Goal: Information Seeking & Learning: Find specific fact

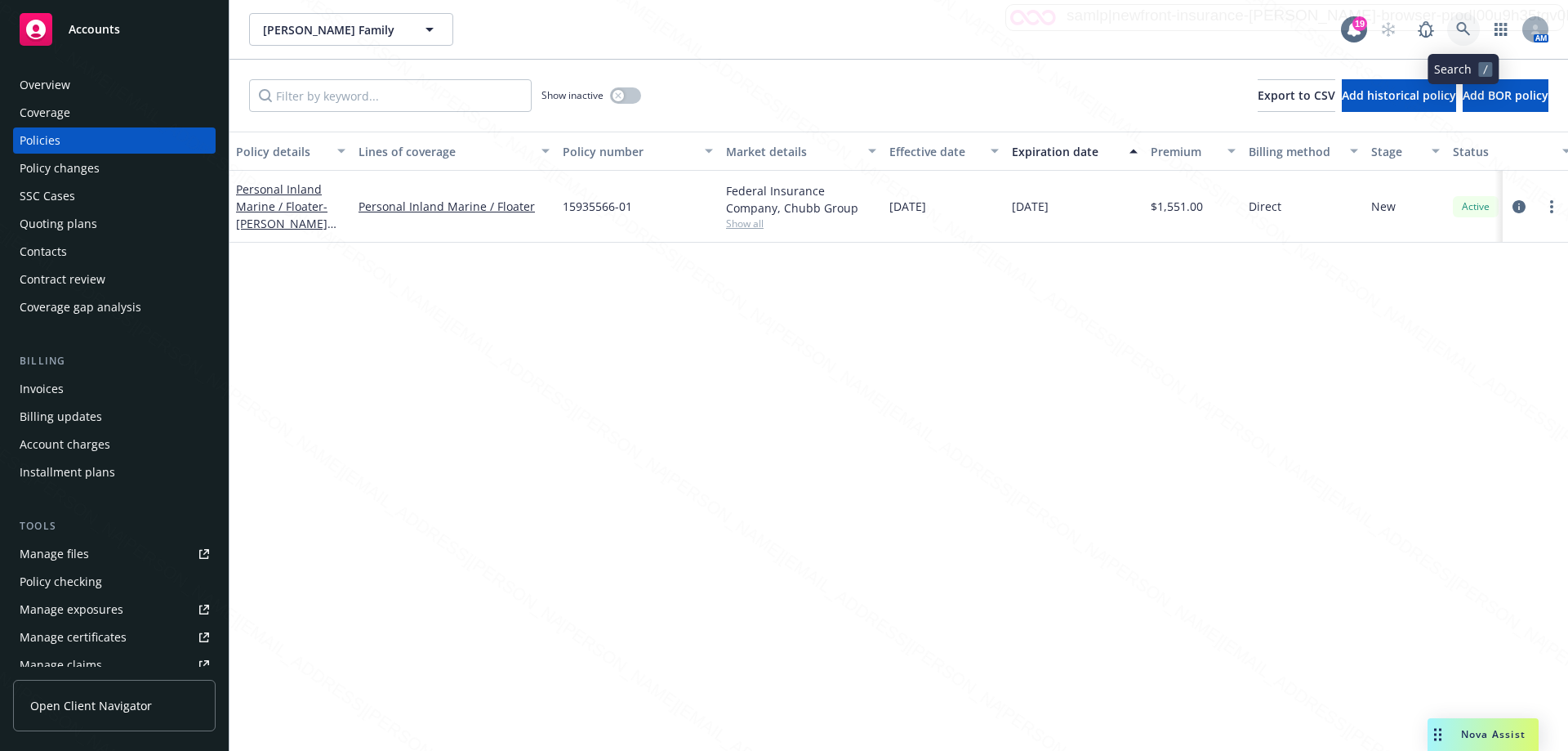
click at [1459, 27] on icon at bounding box center [1463, 29] width 15 height 15
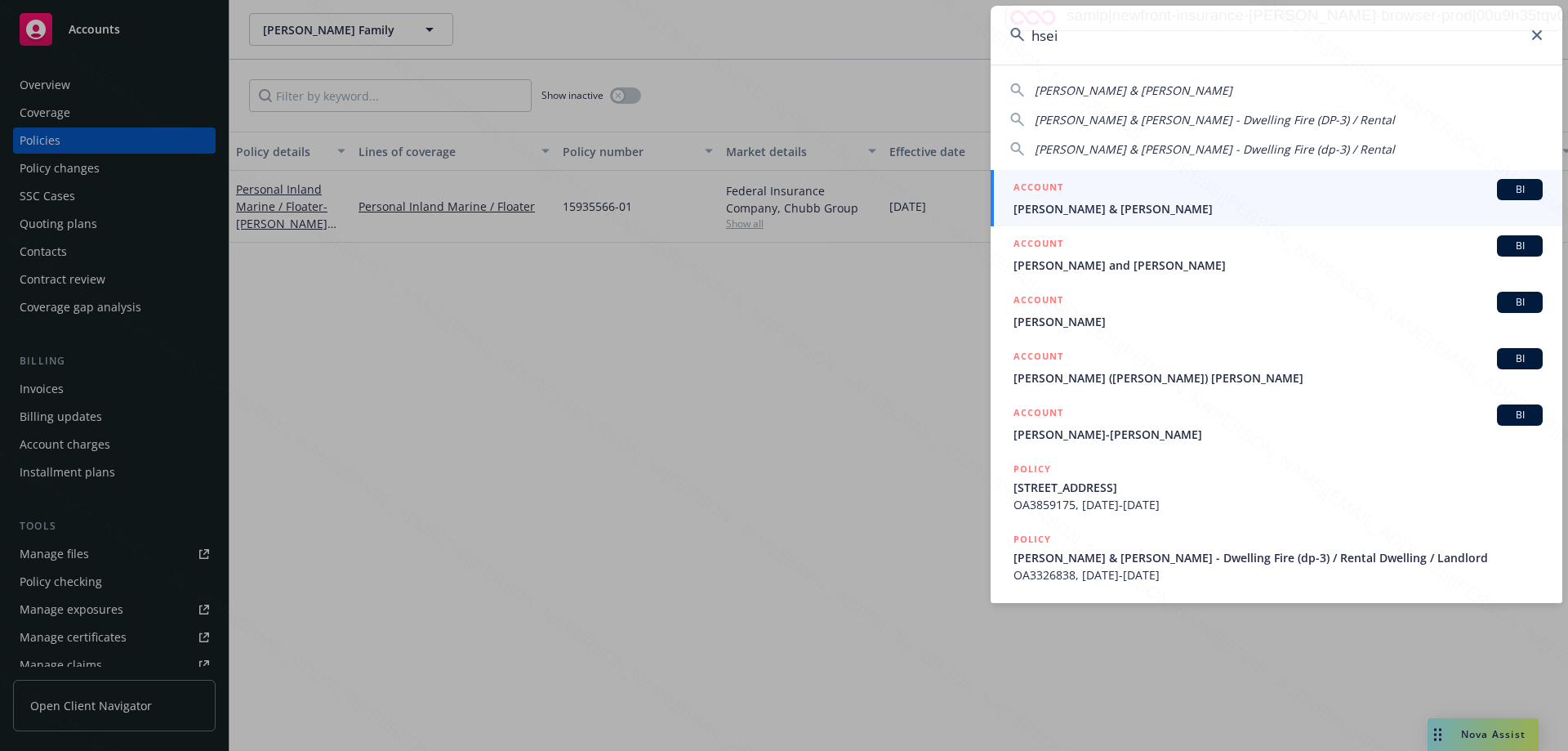
type input "hsei"
click at [1080, 214] on span "[PERSON_NAME] & [PERSON_NAME]" at bounding box center [1278, 208] width 529 height 17
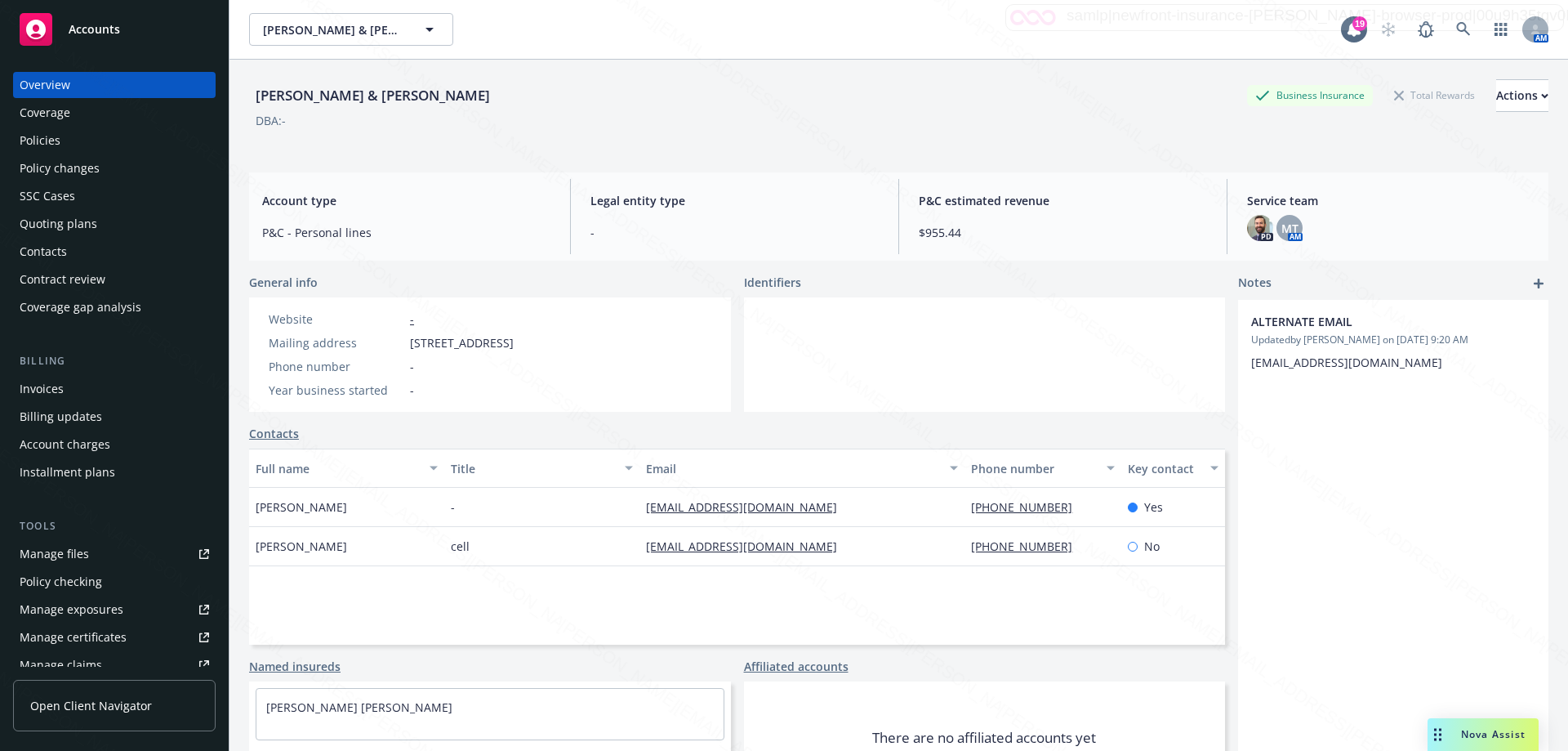
click at [27, 140] on div "Policies" at bounding box center [40, 140] width 41 height 26
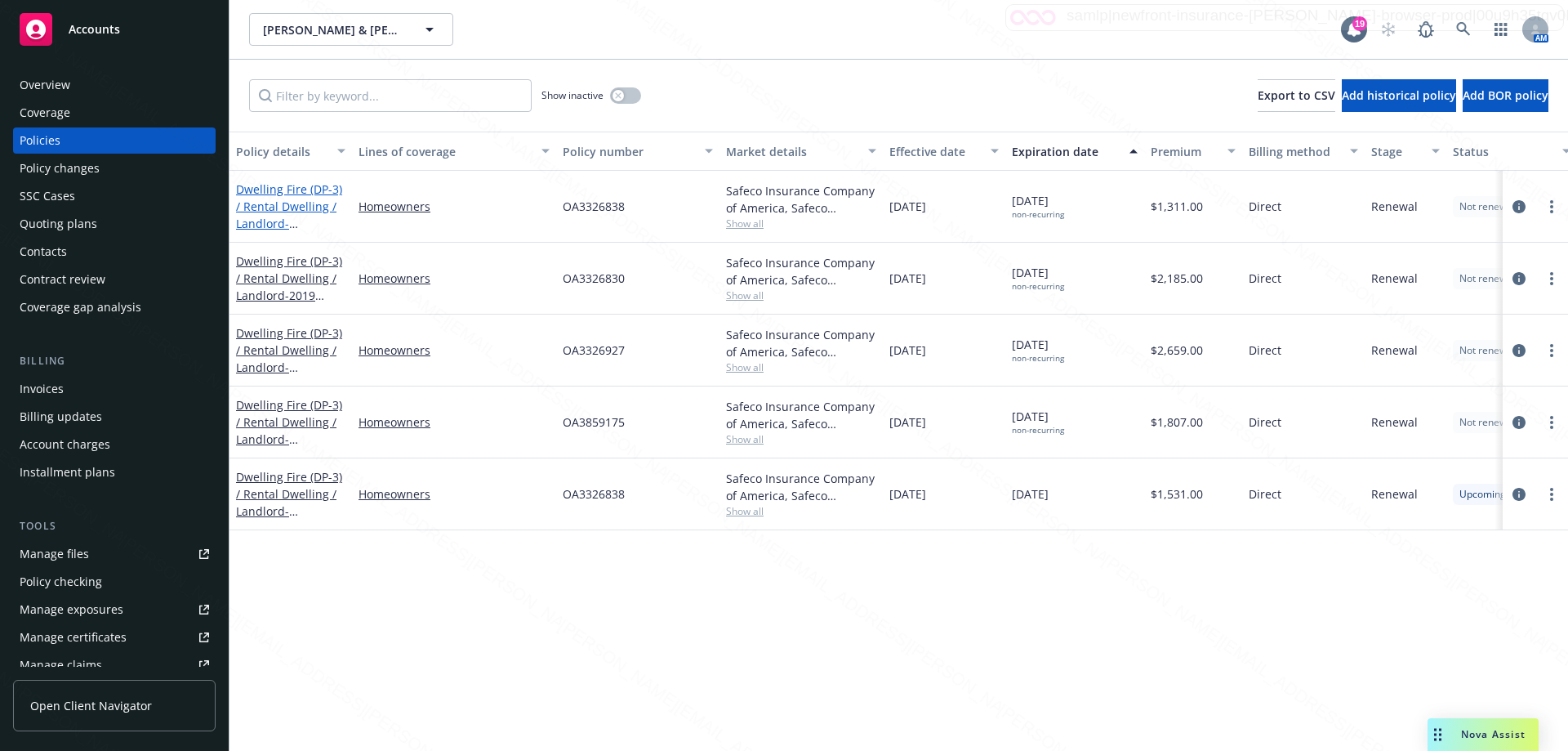
click at [285, 210] on link "Dwelling Fire (DP-3) / Rental Dwelling / Landlord - [STREET_ADDRESS][PERSON_NAM…" at bounding box center [288, 223] width 106 height 85
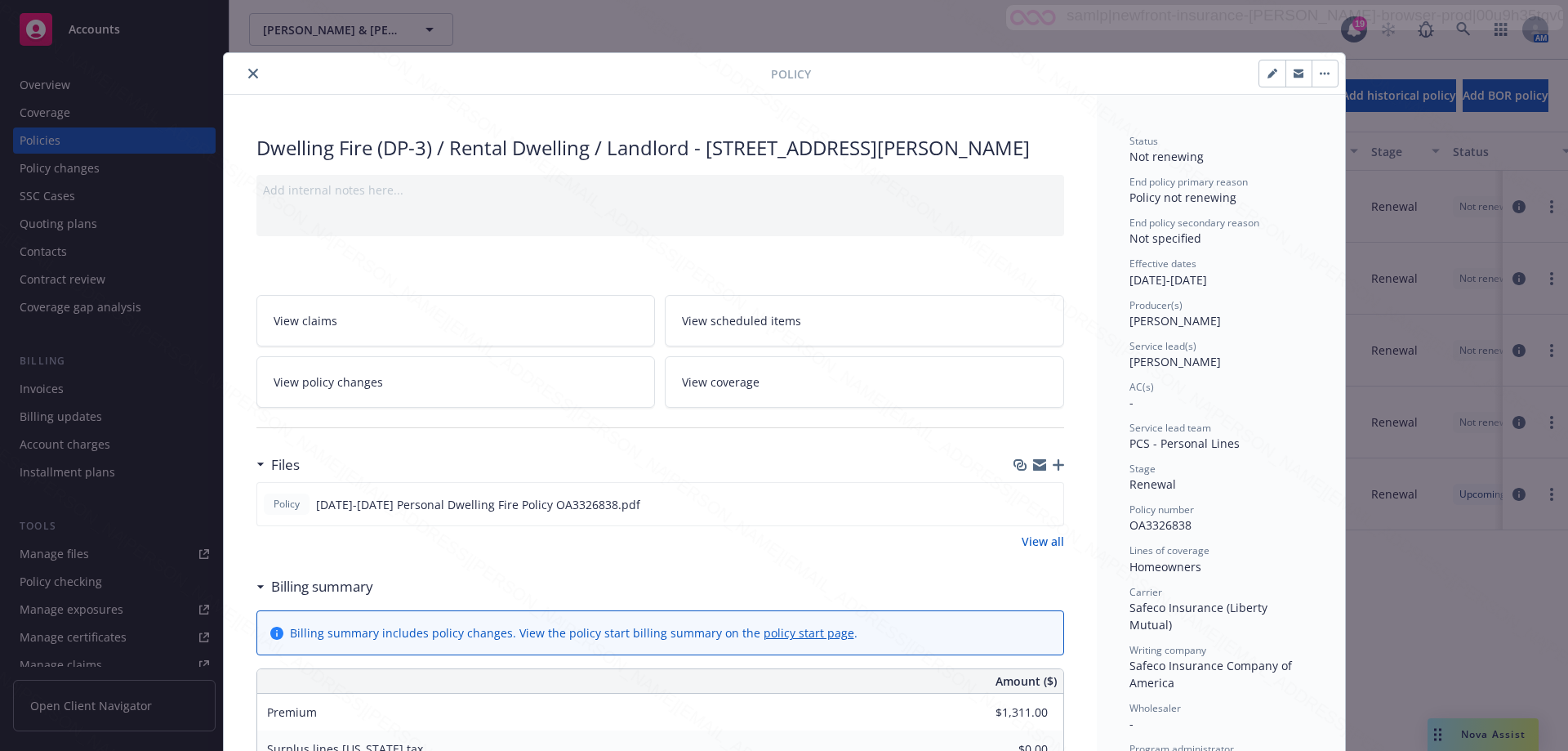
click at [249, 69] on icon "close" at bounding box center [253, 73] width 10 height 10
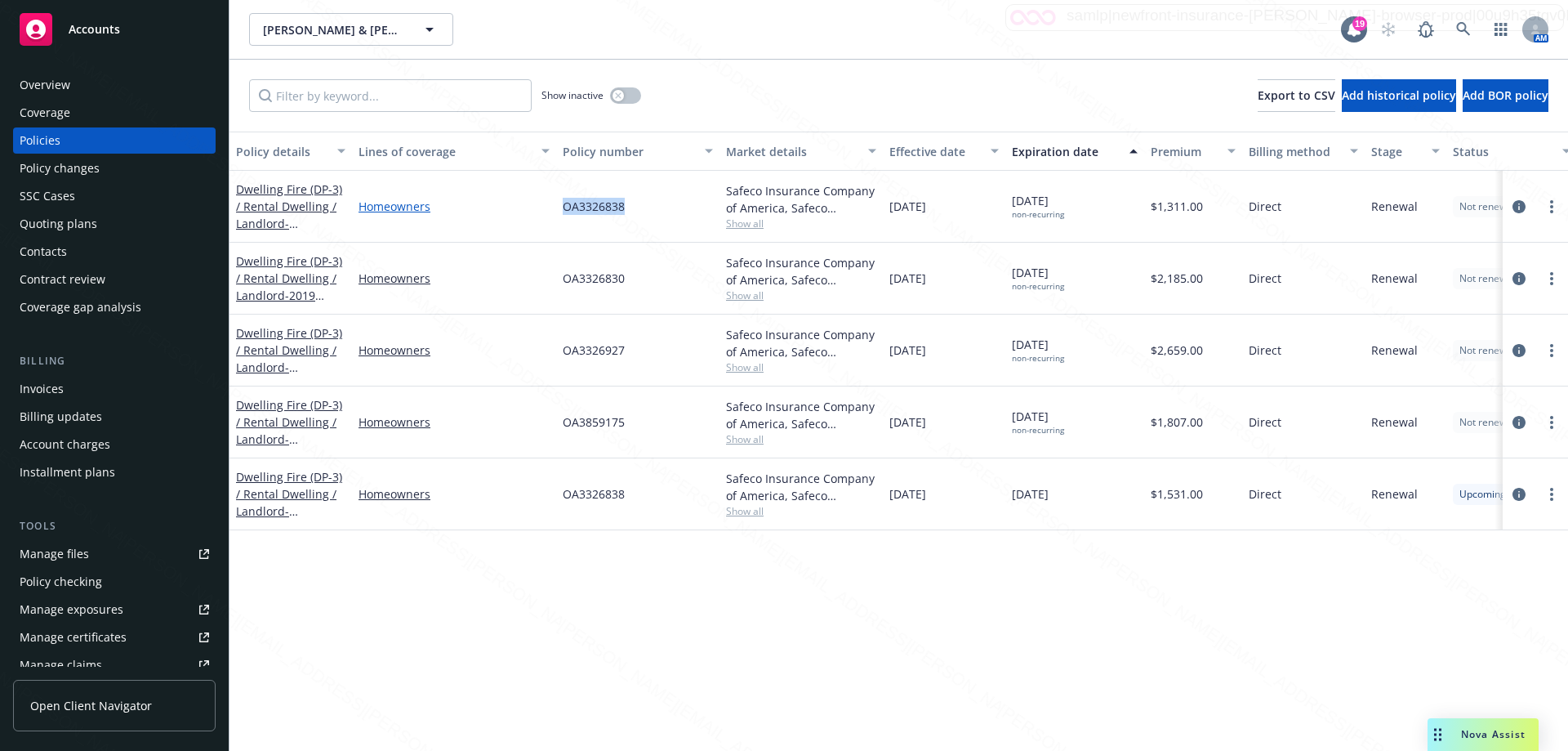
drag, startPoint x: 642, startPoint y: 208, endPoint x: 545, endPoint y: 210, distance: 97.0
click at [545, 210] on div "Dwelling Fire (DP-3) / Rental Dwelling / Landlord - [STREET_ADDRESS][PERSON_NAM…" at bounding box center [1017, 206] width 1576 height 72
copy div "OA3326838"
click at [1464, 32] on icon at bounding box center [1463, 29] width 15 height 15
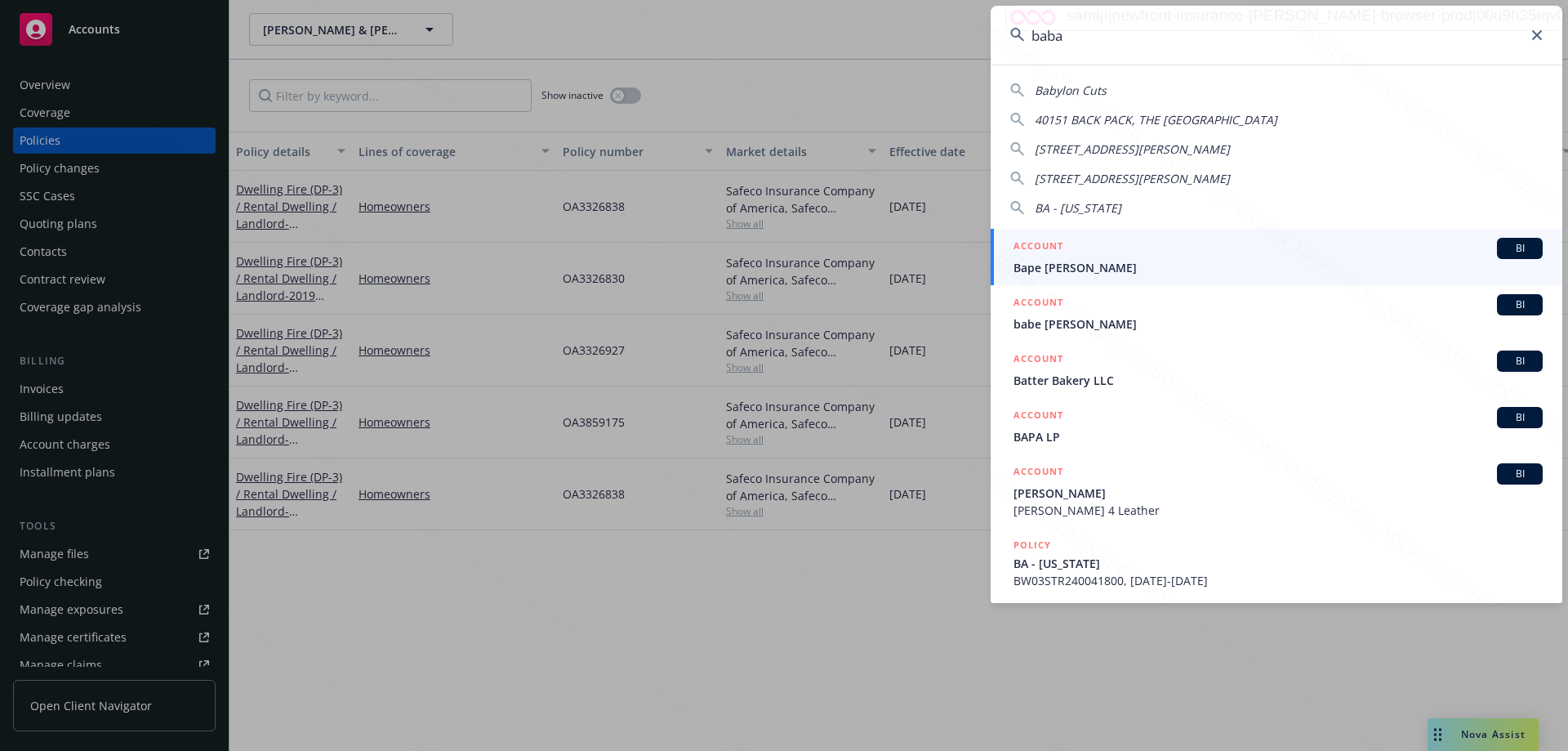
type input "babaa"
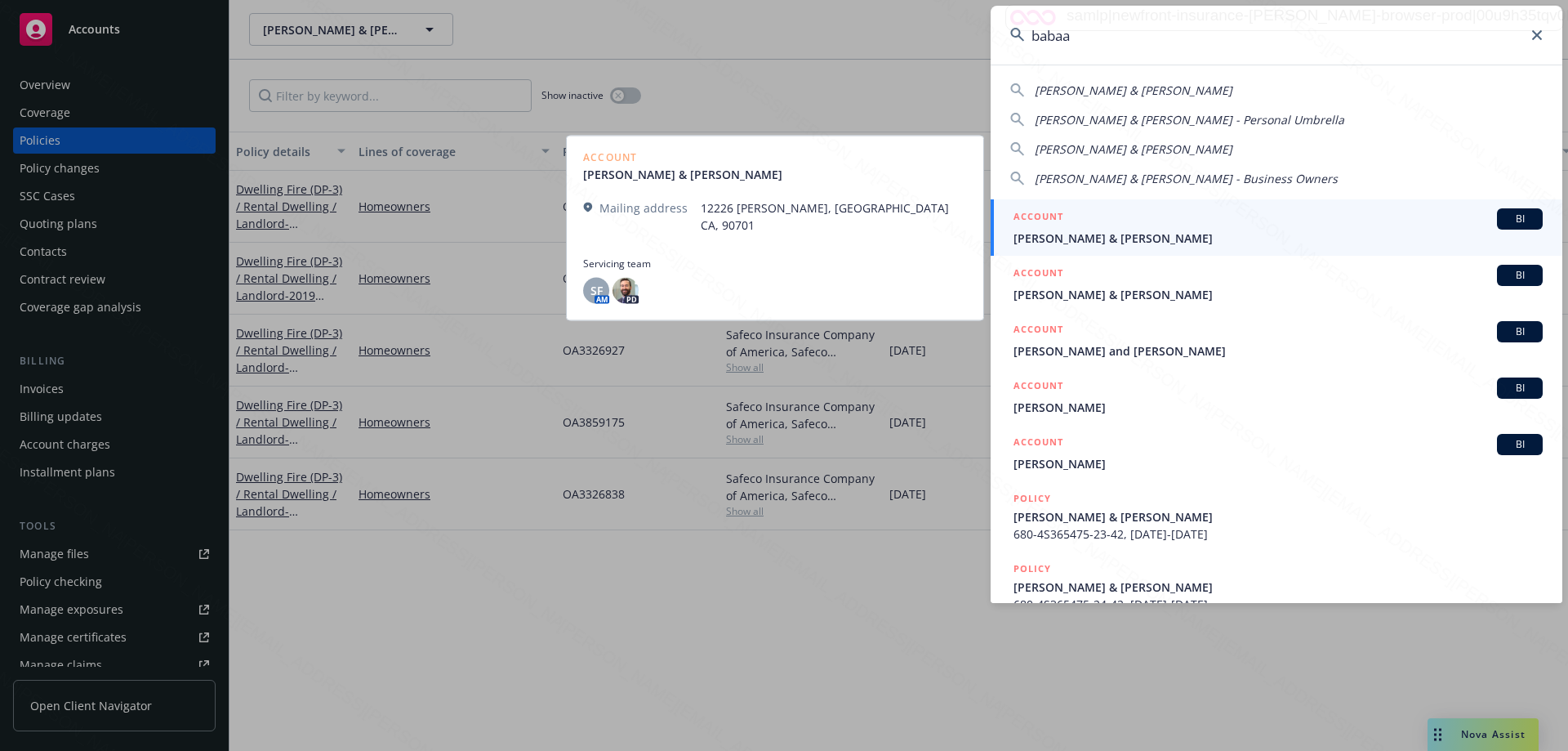
click at [1151, 236] on span "[PERSON_NAME] & [PERSON_NAME]" at bounding box center [1278, 238] width 529 height 17
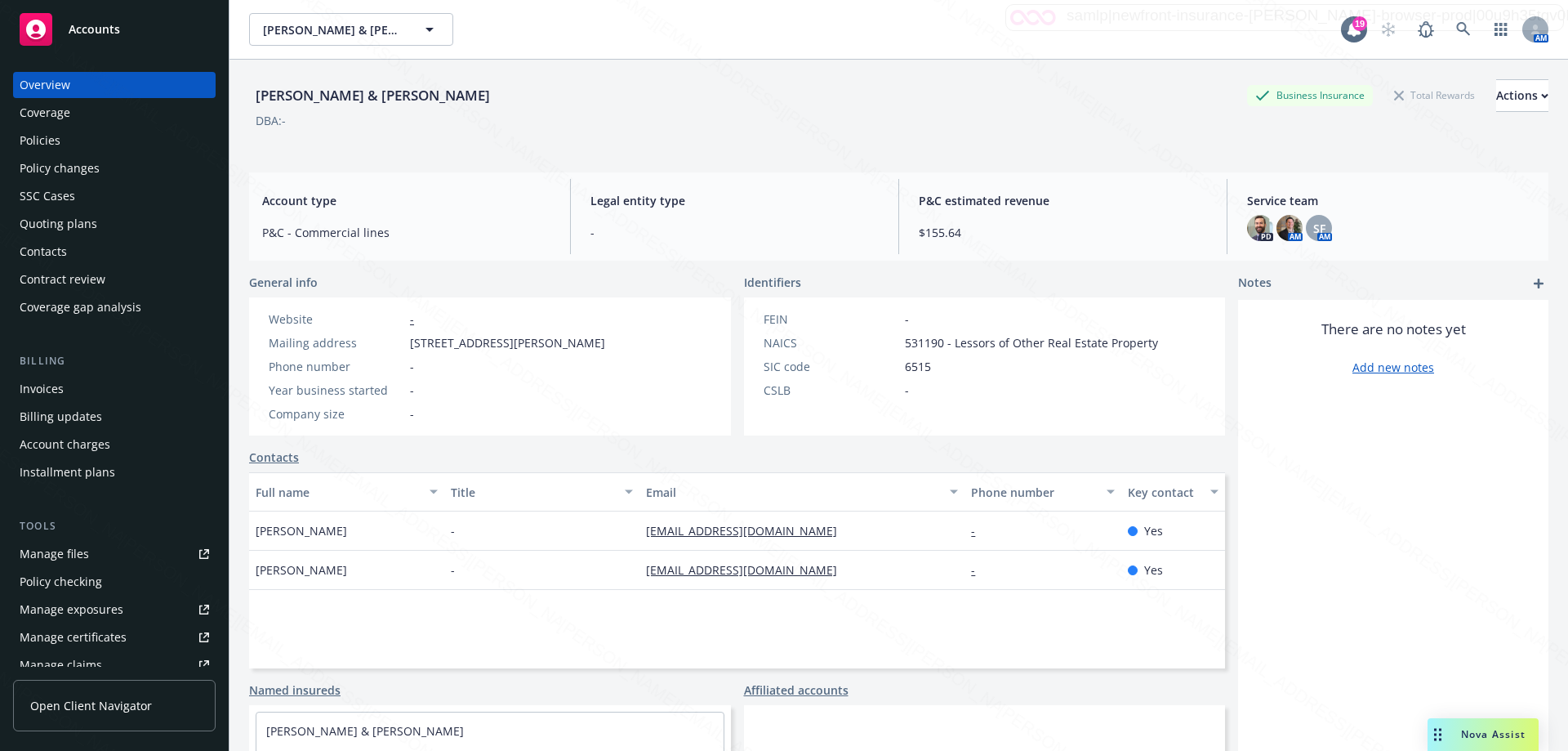
click at [36, 137] on div "Policies" at bounding box center [40, 140] width 41 height 26
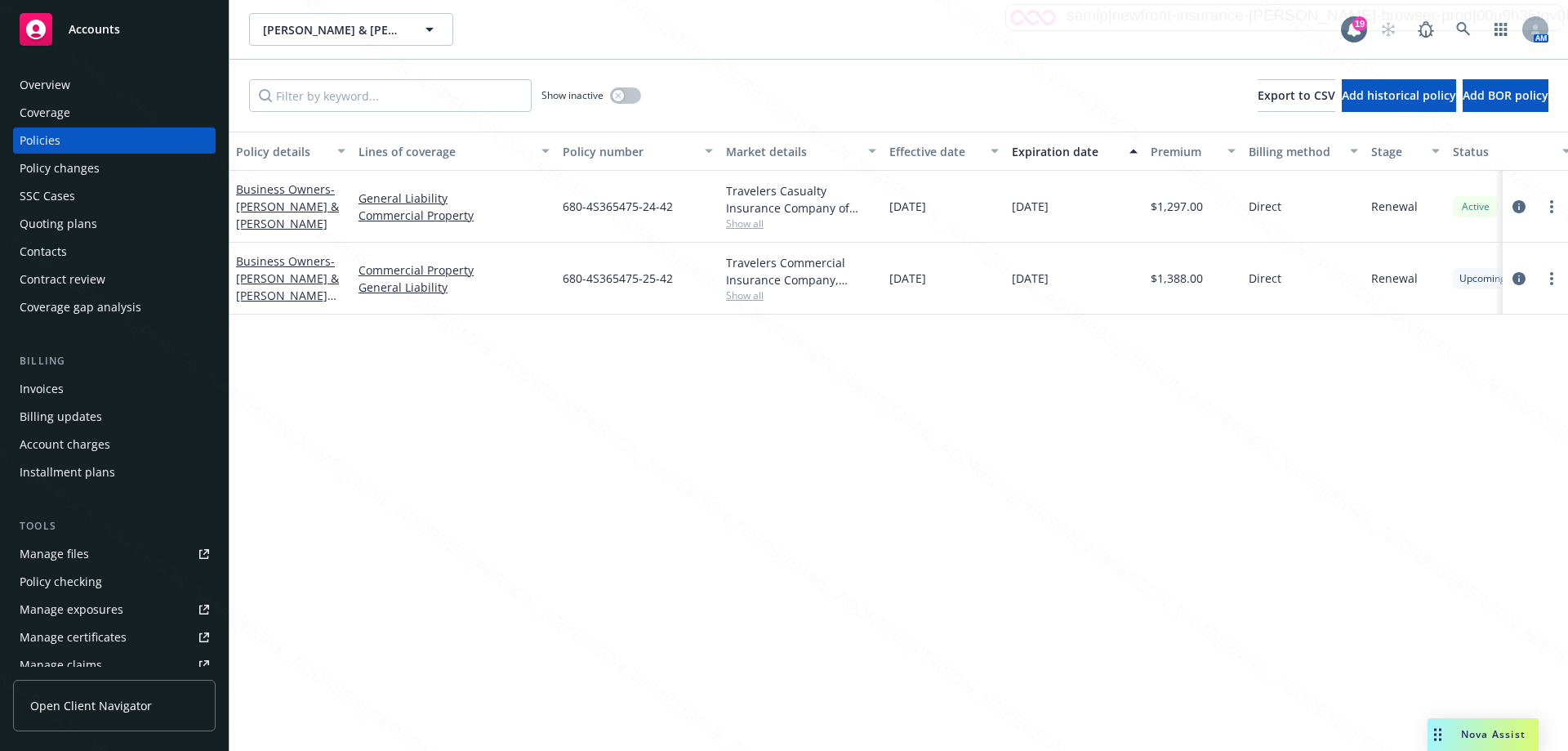
click at [804, 503] on div "Policy details Lines of coverage Policy number Market details Effective date Ex…" at bounding box center [898, 441] width 1339 height 619
click at [1467, 25] on icon at bounding box center [1463, 29] width 15 height 15
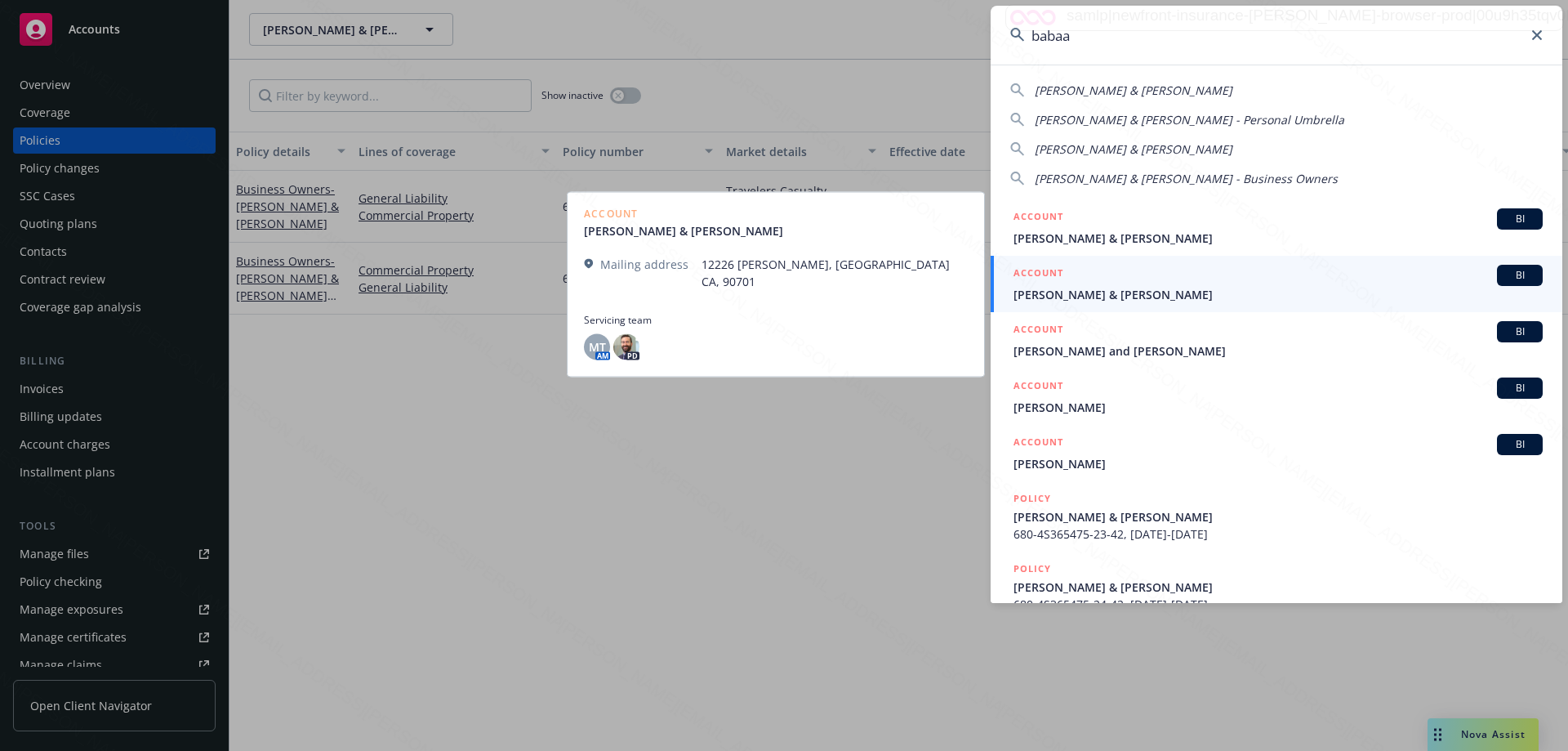
type input "babaa"
click at [1154, 293] on span "[PERSON_NAME] & [PERSON_NAME]" at bounding box center [1278, 294] width 529 height 17
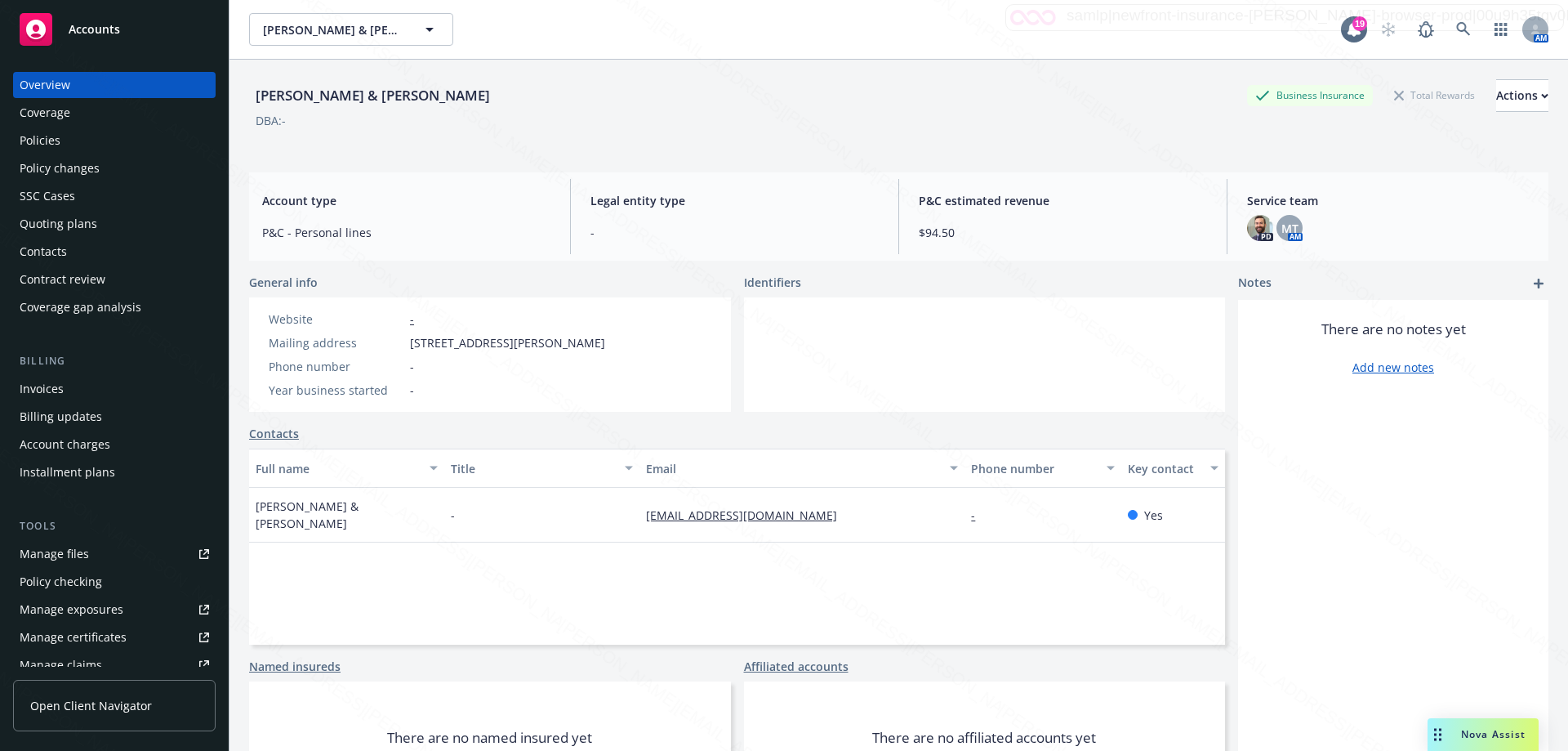
click at [58, 136] on div "Policies" at bounding box center [40, 140] width 41 height 26
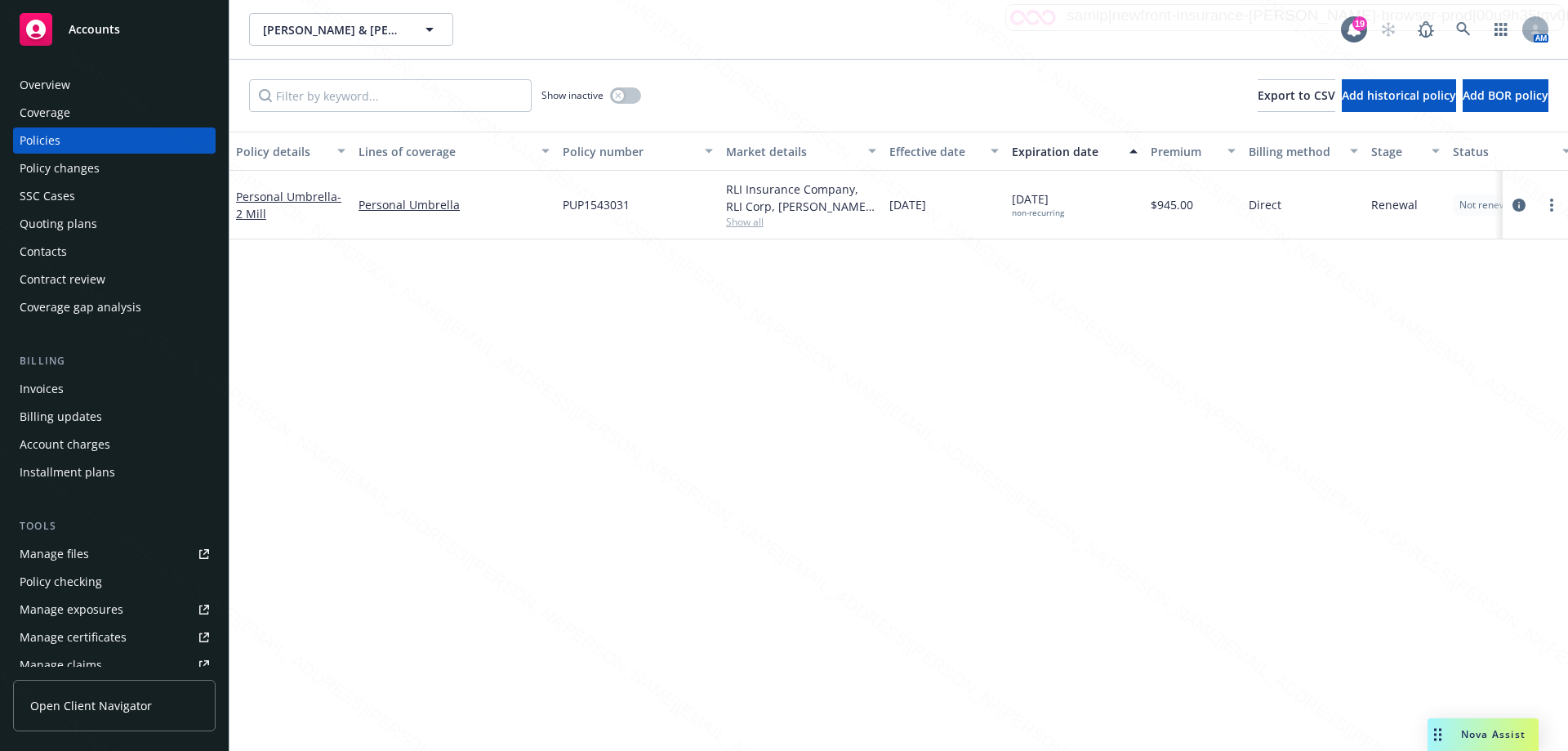
click at [515, 343] on div "Policy details Lines of coverage Policy number Market details Effective date Ex…" at bounding box center [898, 441] width 1339 height 619
click at [1467, 28] on icon at bounding box center [1463, 29] width 15 height 15
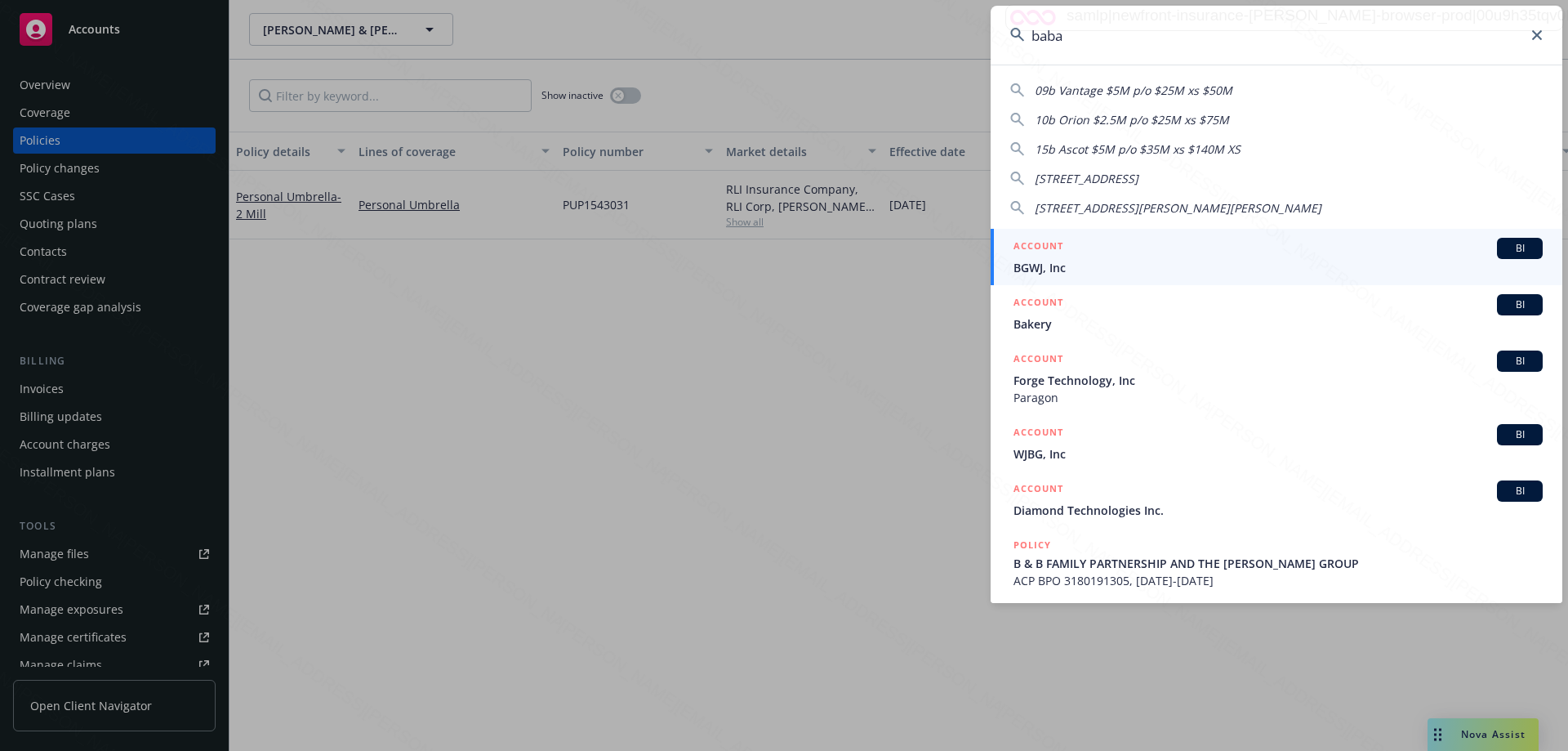
type input "babaa"
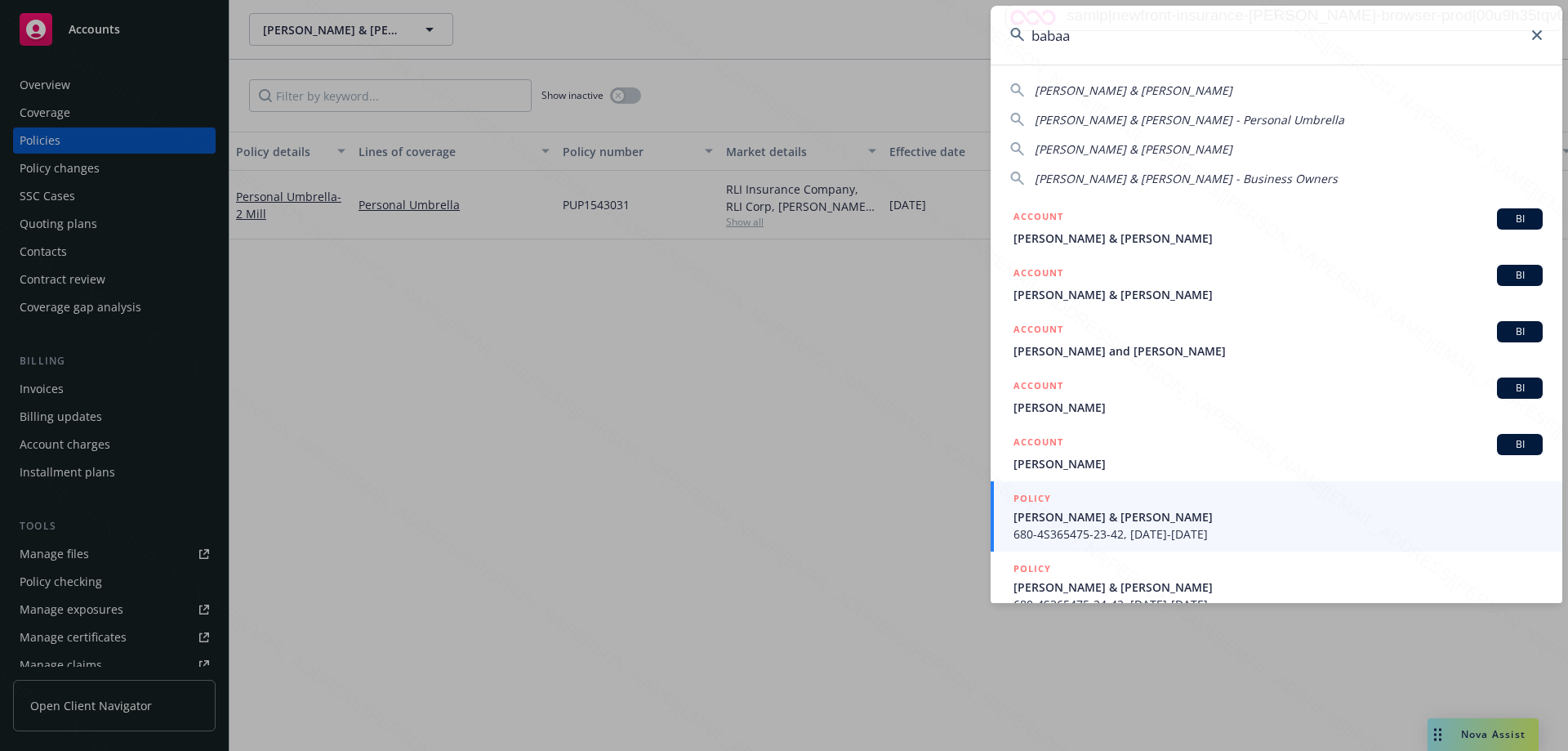
scroll to position [164, 0]
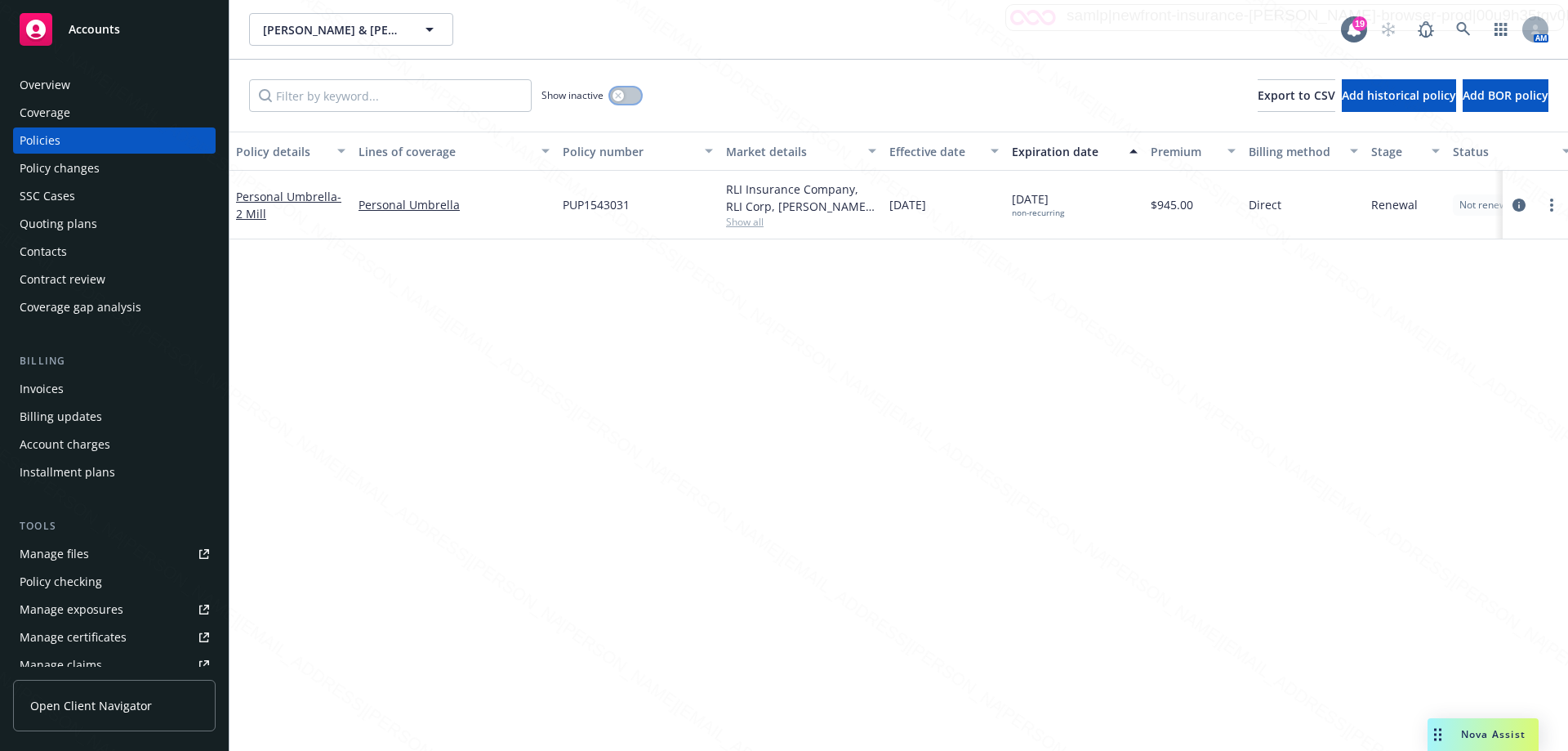
click at [635, 96] on button "button" at bounding box center [625, 95] width 31 height 16
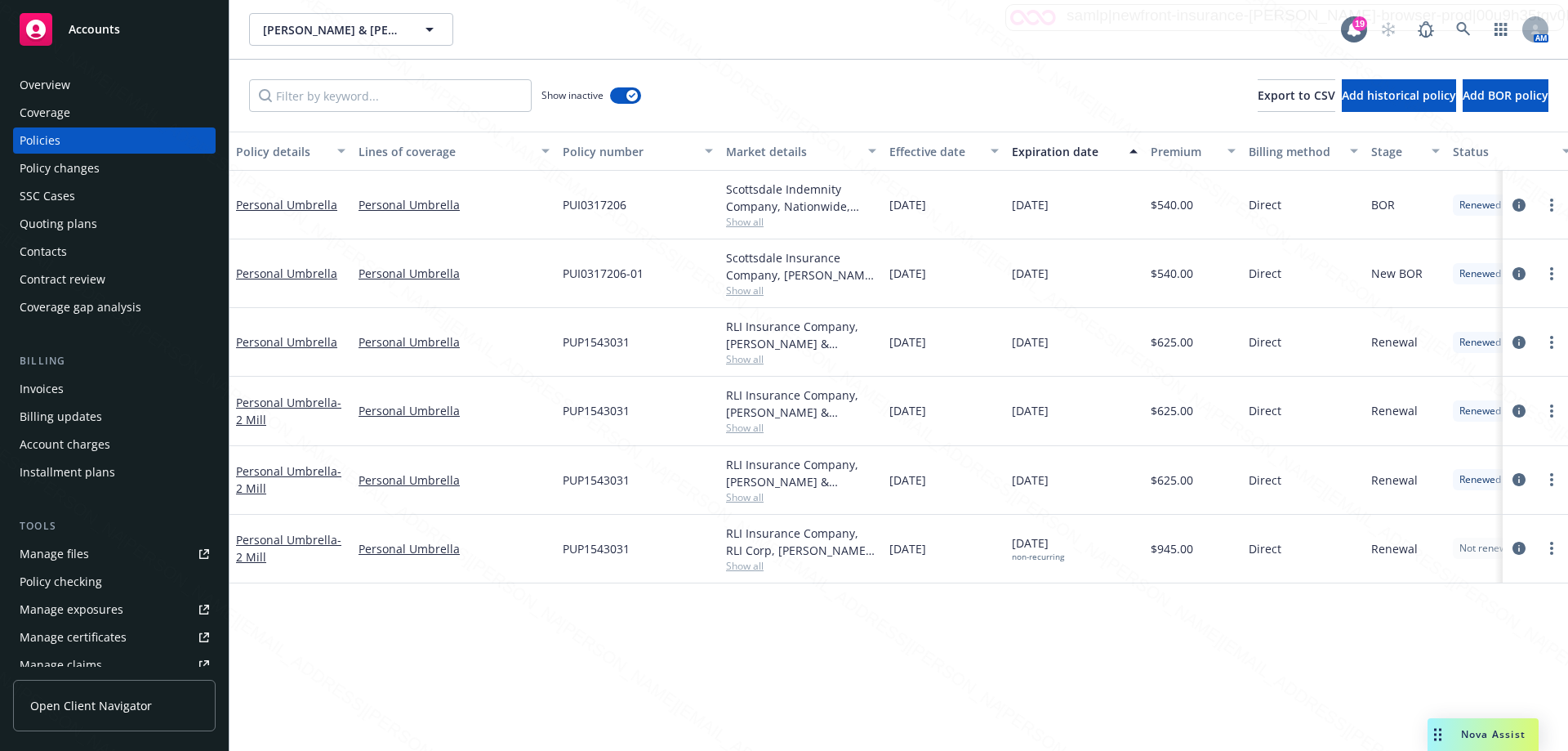
click at [1070, 157] on div "Expiration date" at bounding box center [1065, 151] width 108 height 17
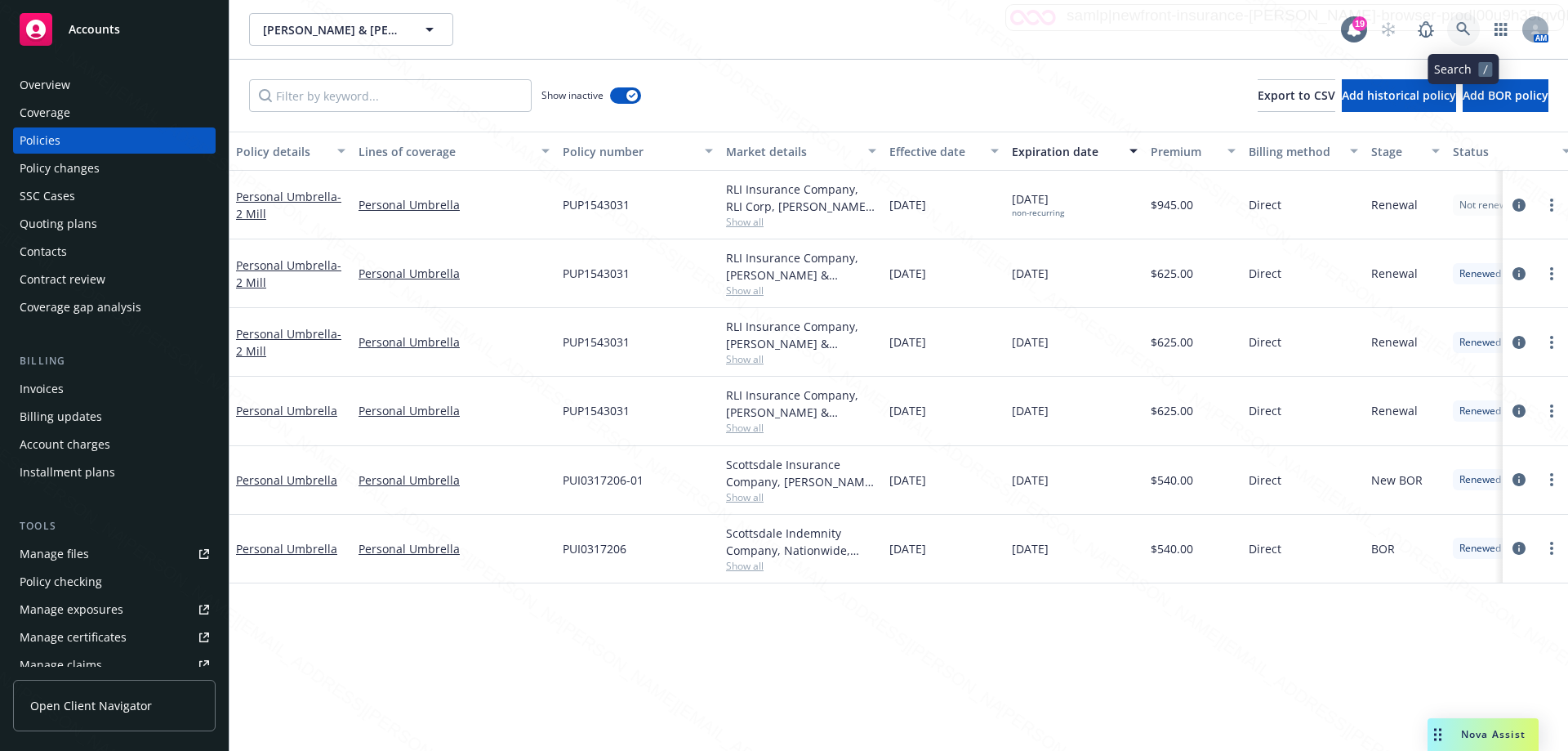
click at [1466, 36] on link at bounding box center [1463, 29] width 33 height 33
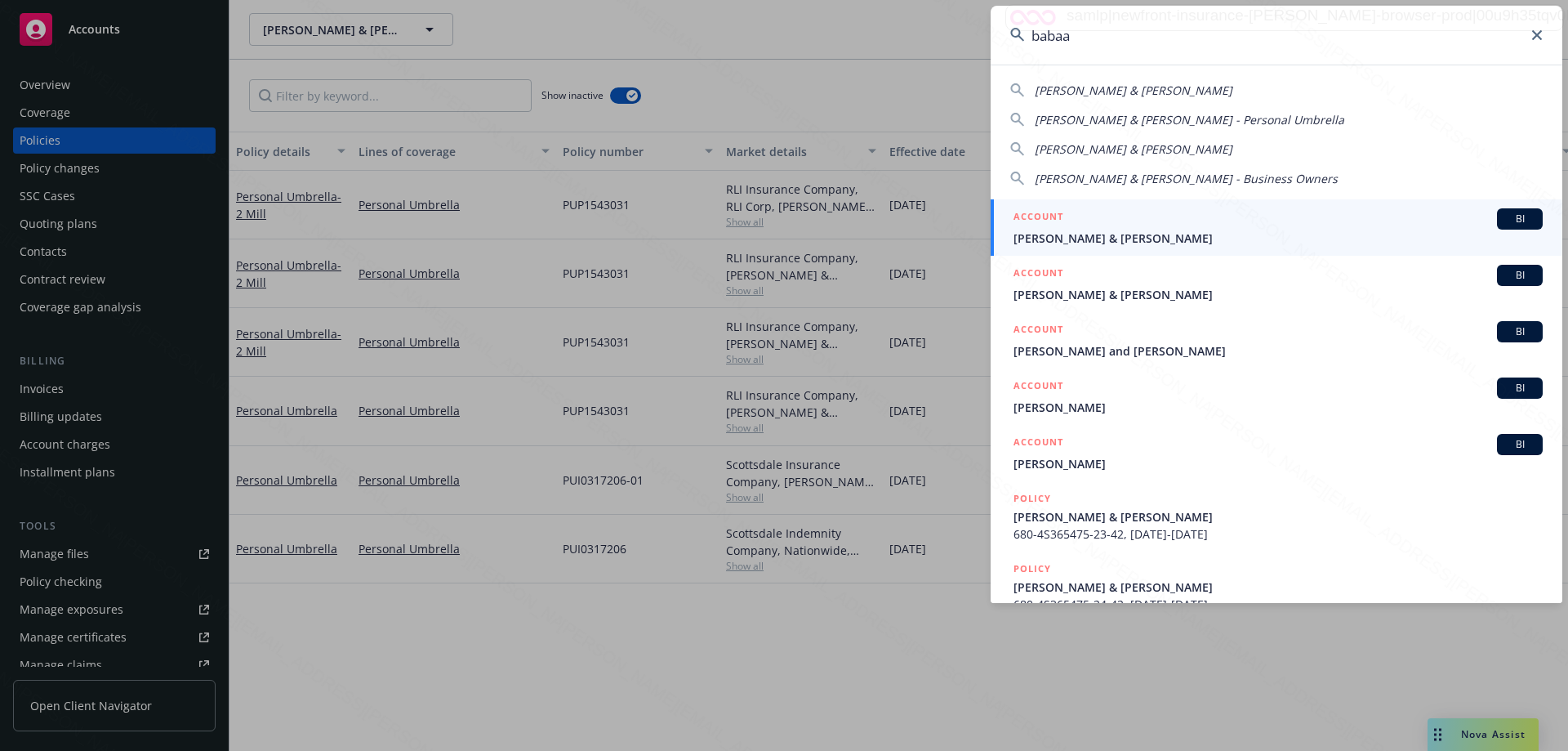
type input "babaa"
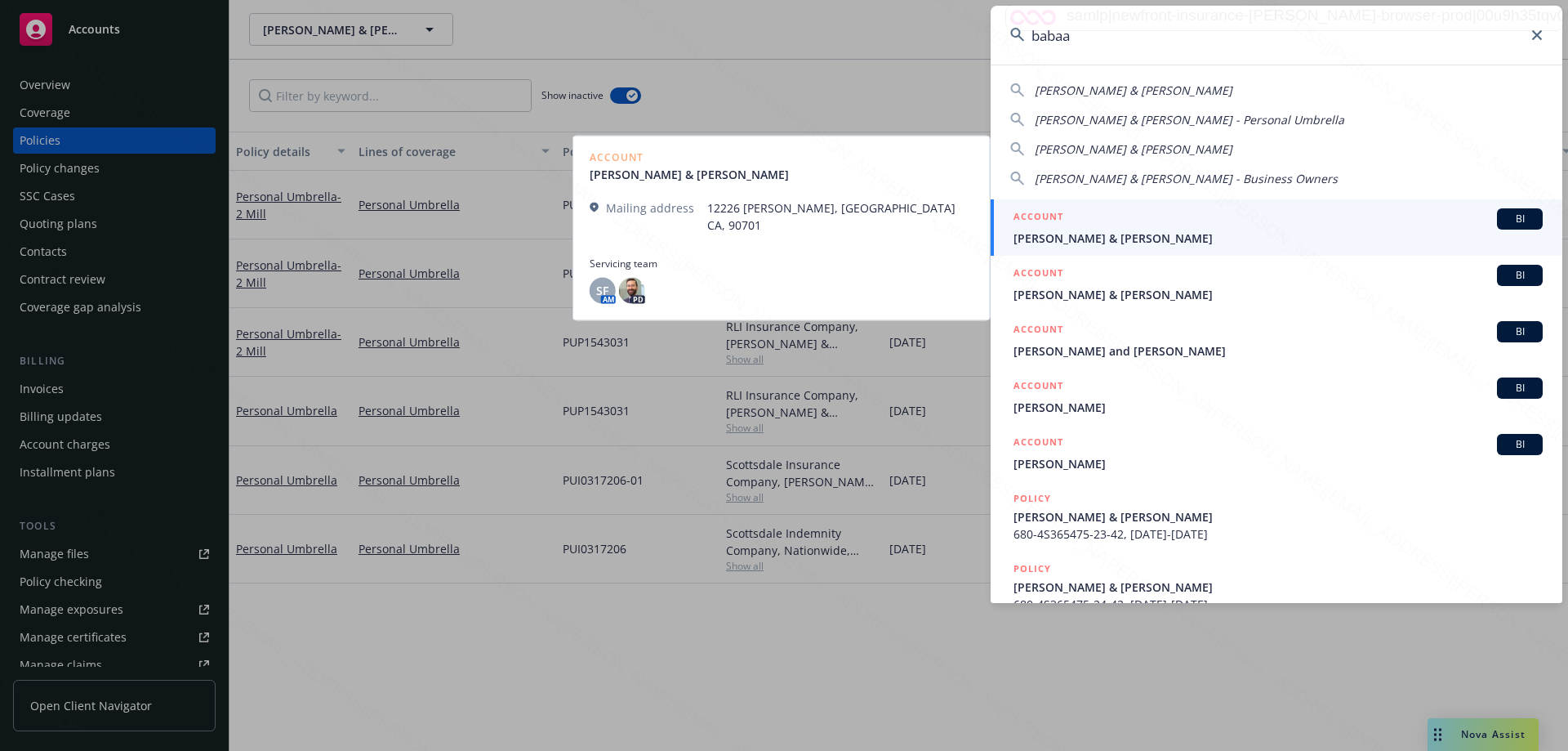
click at [1074, 236] on span "[PERSON_NAME] & [PERSON_NAME]" at bounding box center [1278, 238] width 529 height 17
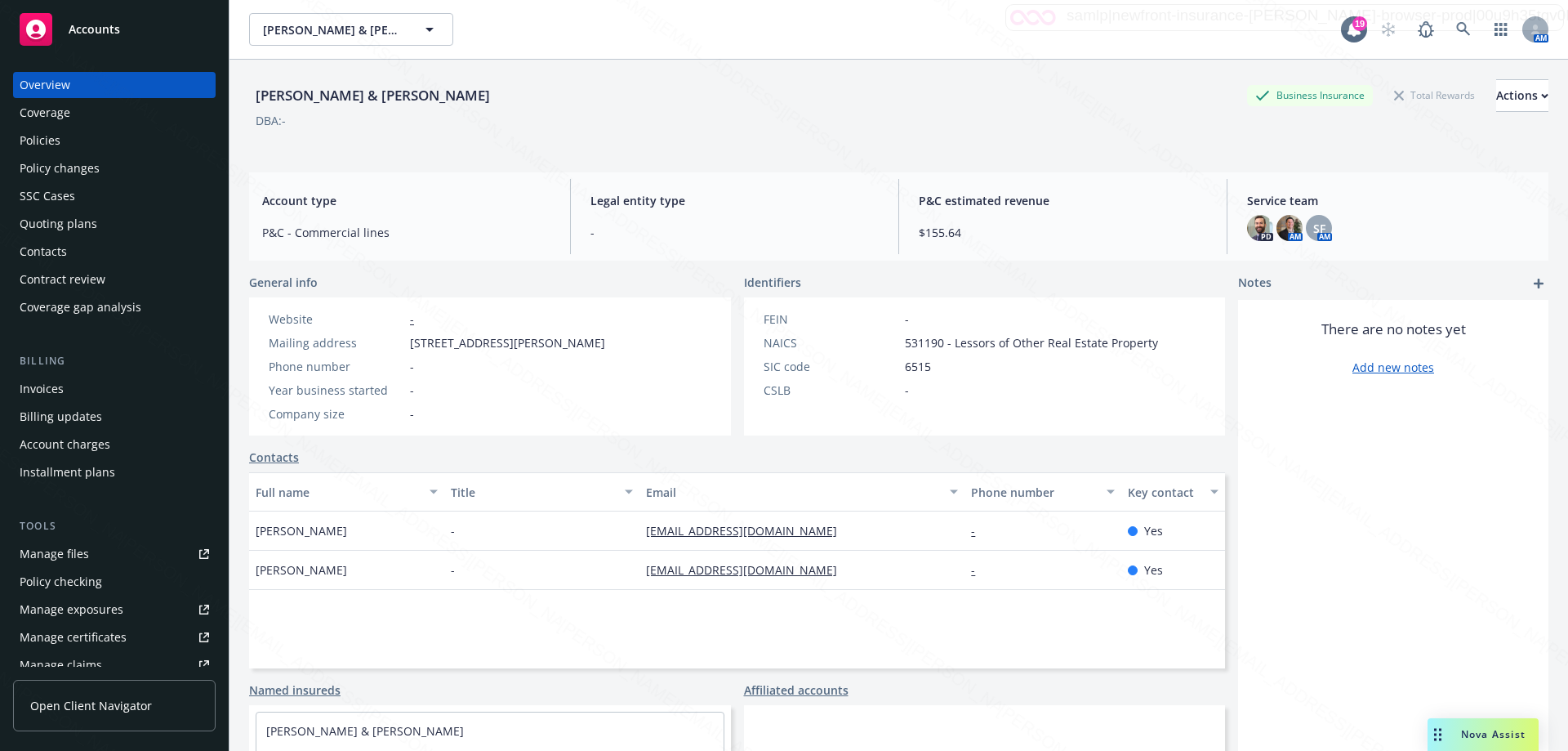
click at [42, 141] on div "Policies" at bounding box center [40, 140] width 41 height 26
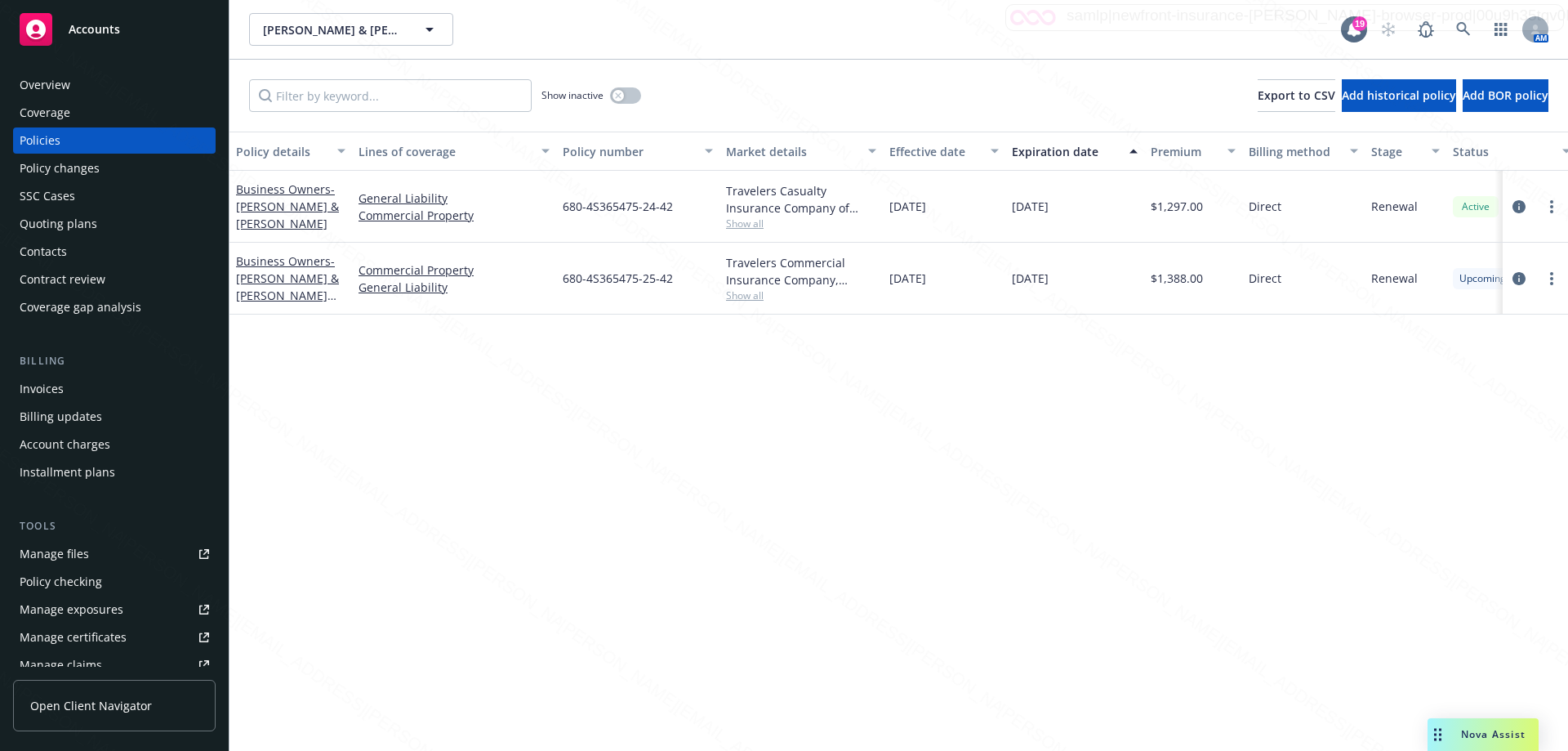
click at [74, 81] on div "Overview" at bounding box center [114, 85] width 189 height 26
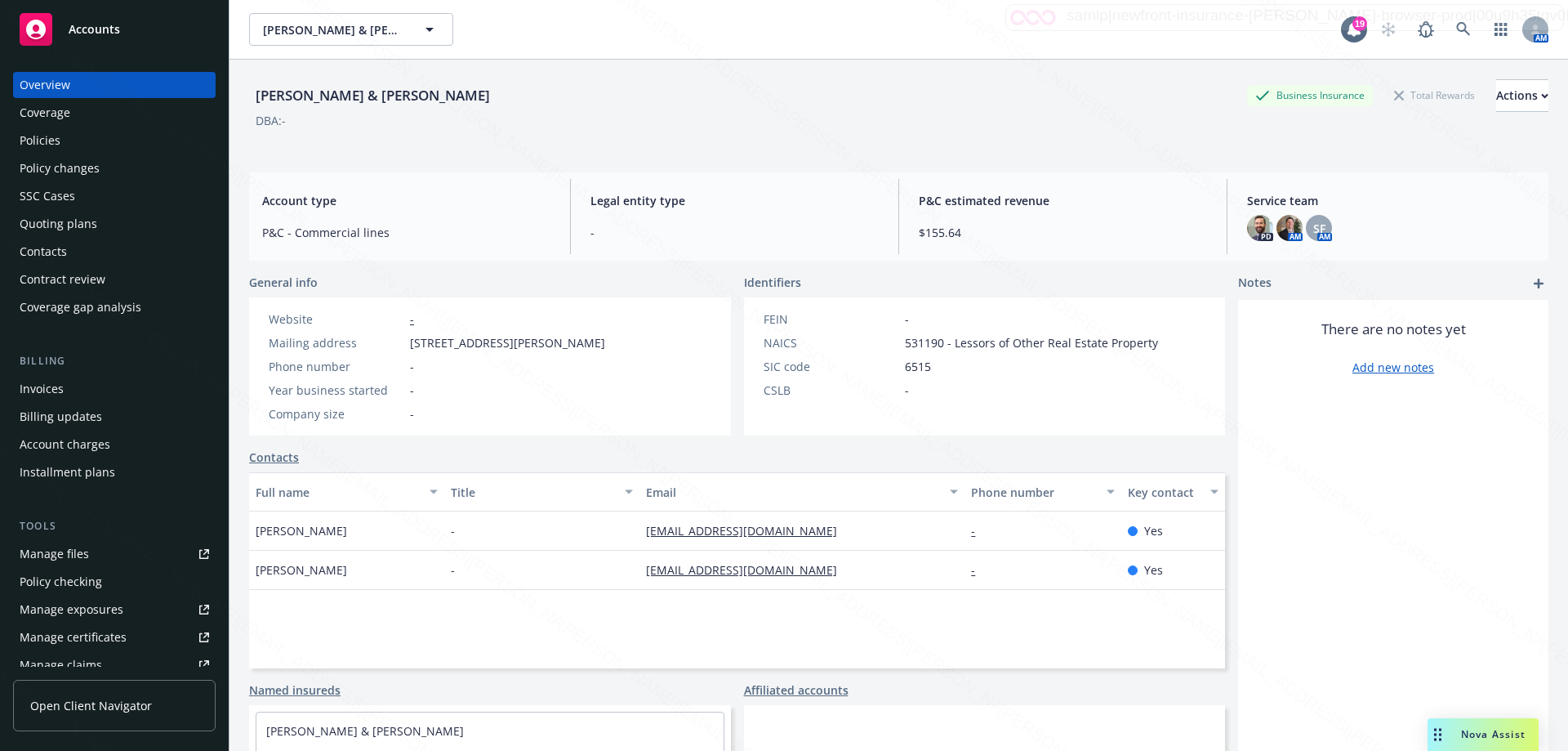
click at [53, 141] on div "Policies" at bounding box center [40, 140] width 41 height 26
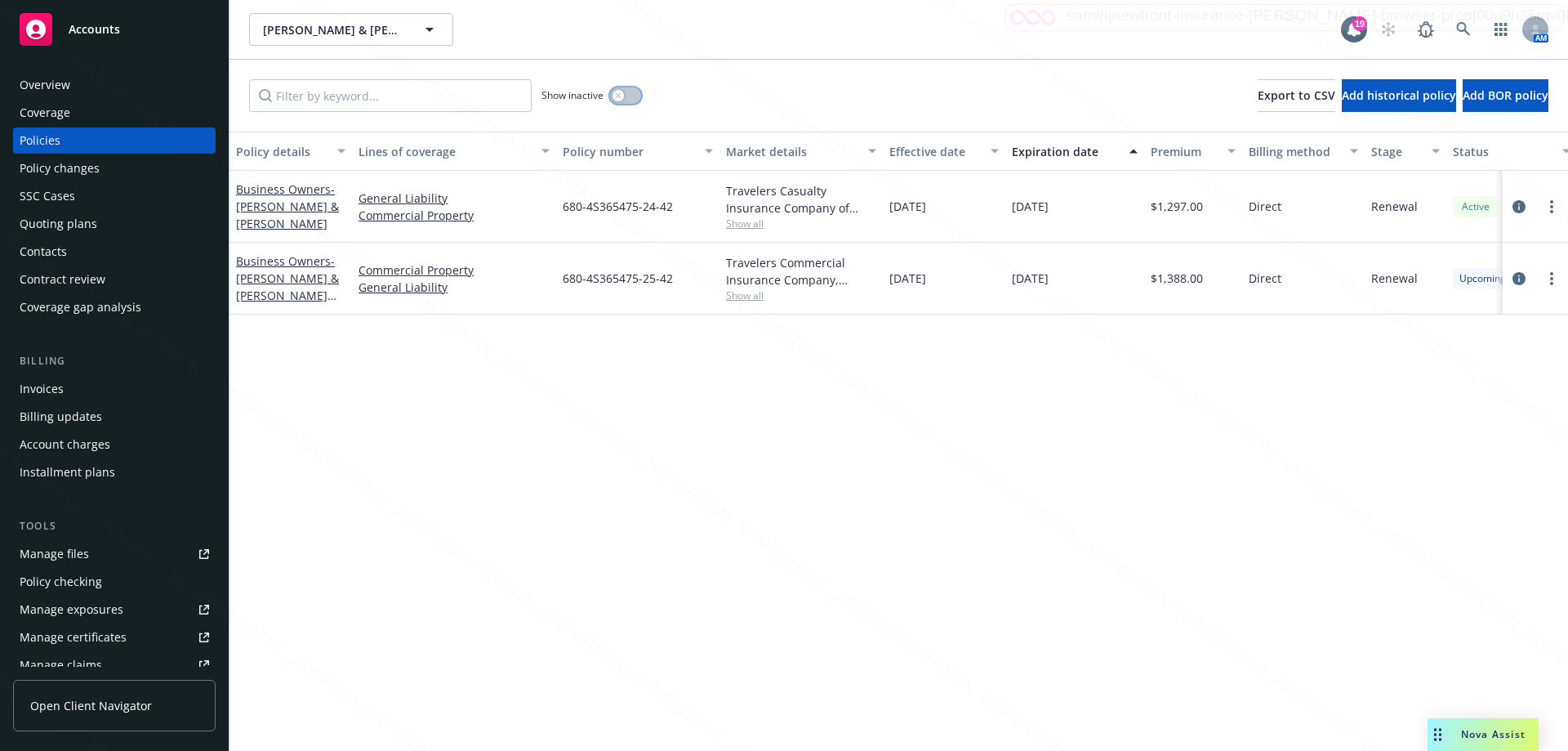
click at [627, 97] on button "button" at bounding box center [625, 95] width 31 height 16
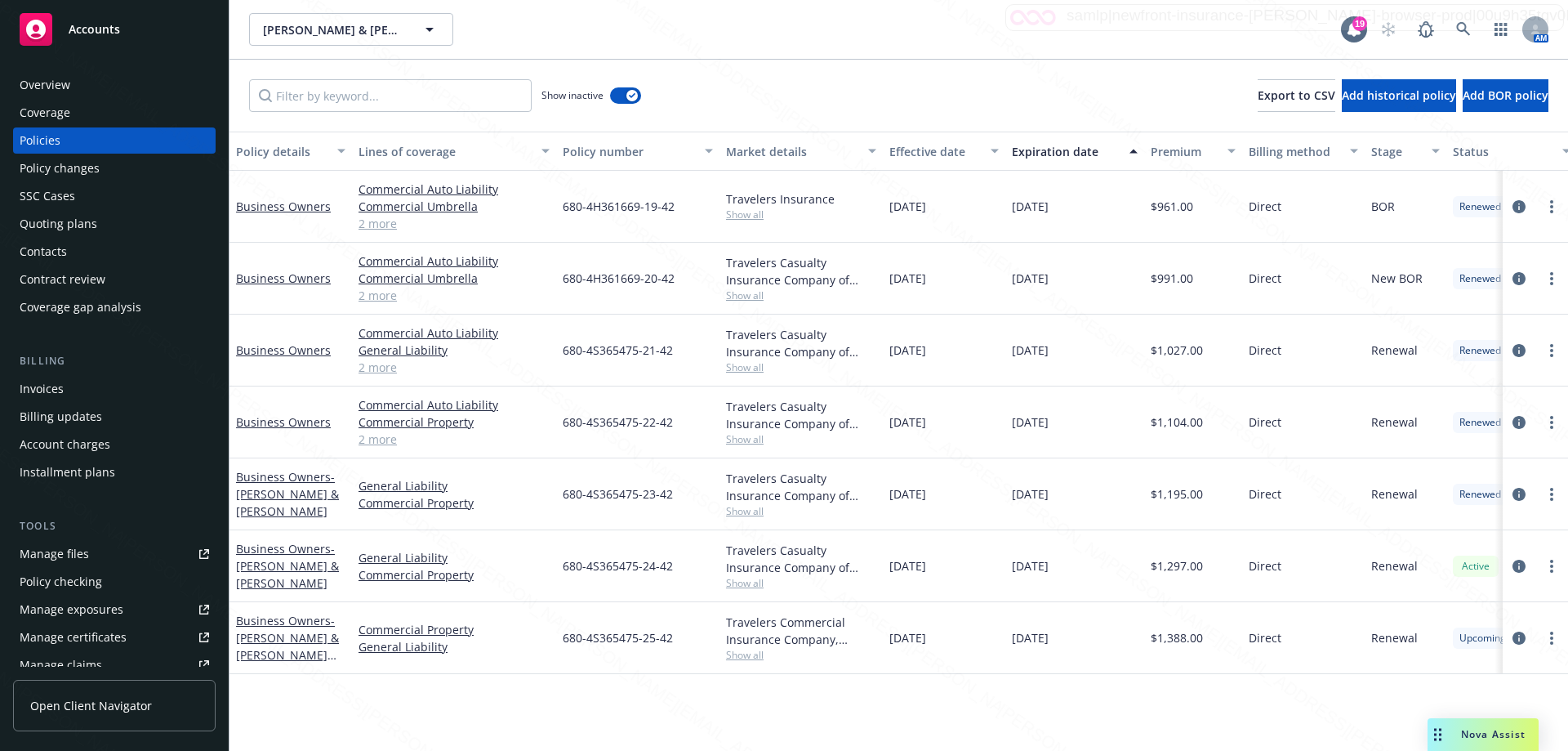
click at [1062, 149] on div "Expiration date" at bounding box center [1065, 151] width 108 height 17
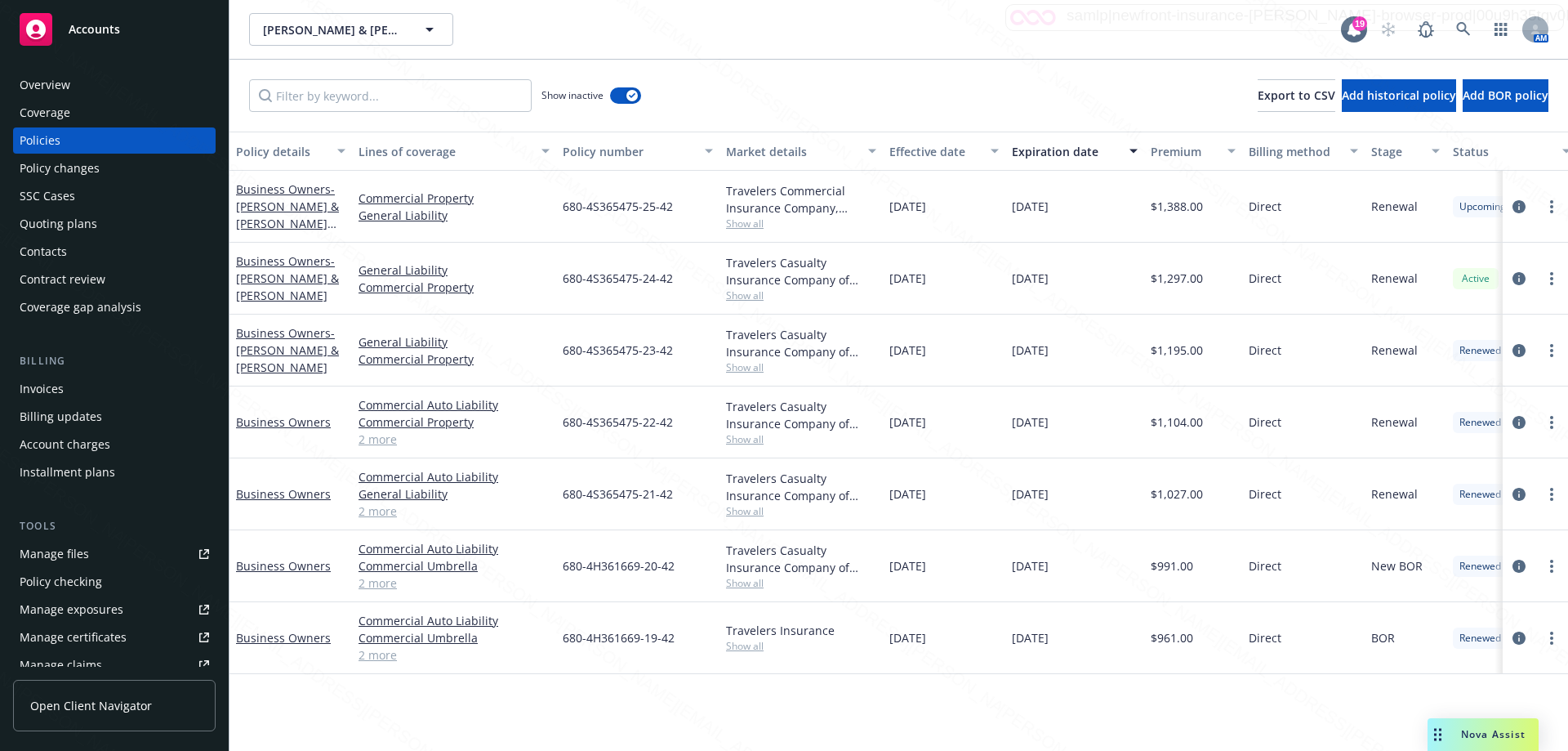
click at [68, 143] on div "Policies" at bounding box center [114, 140] width 189 height 26
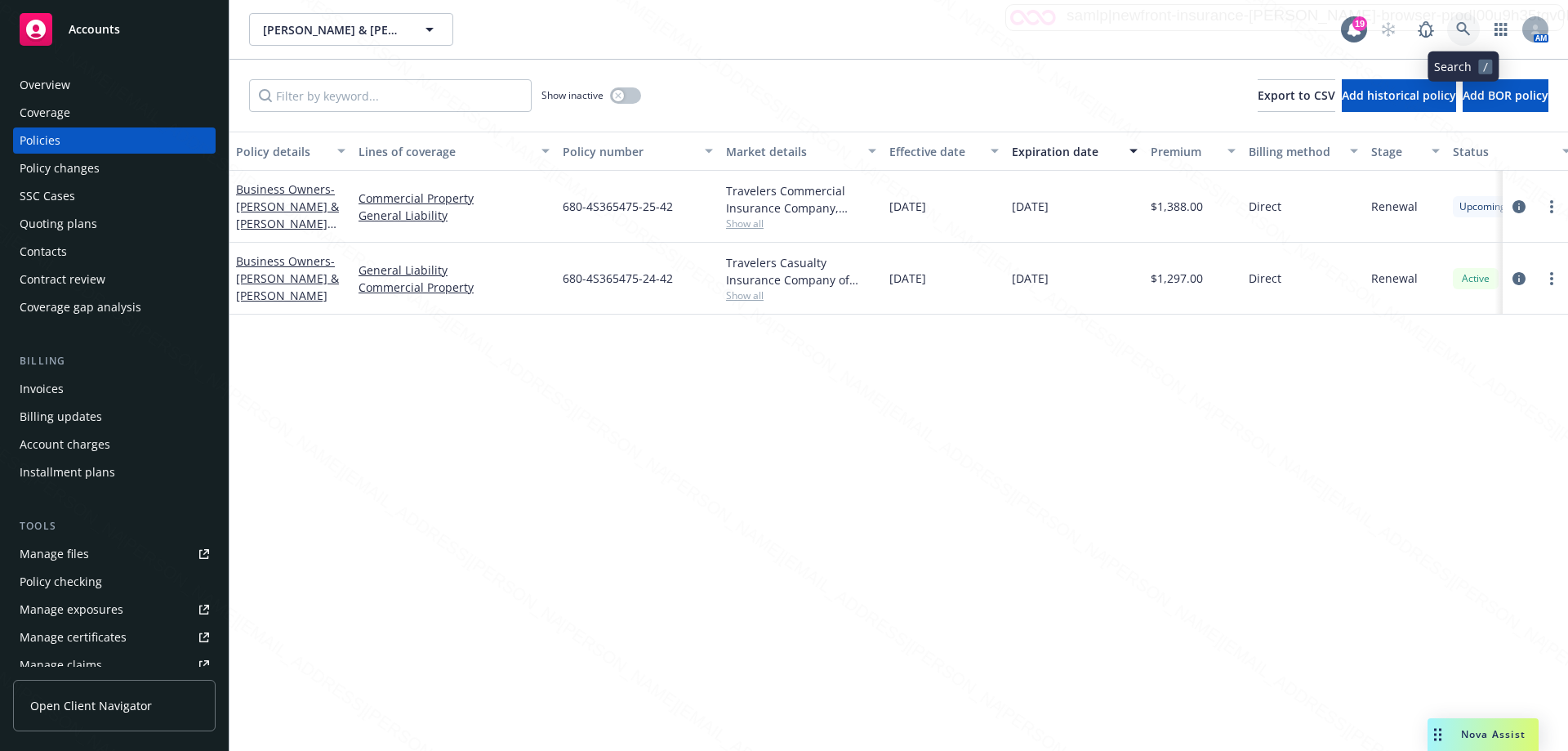
click at [1465, 24] on icon at bounding box center [1463, 29] width 14 height 14
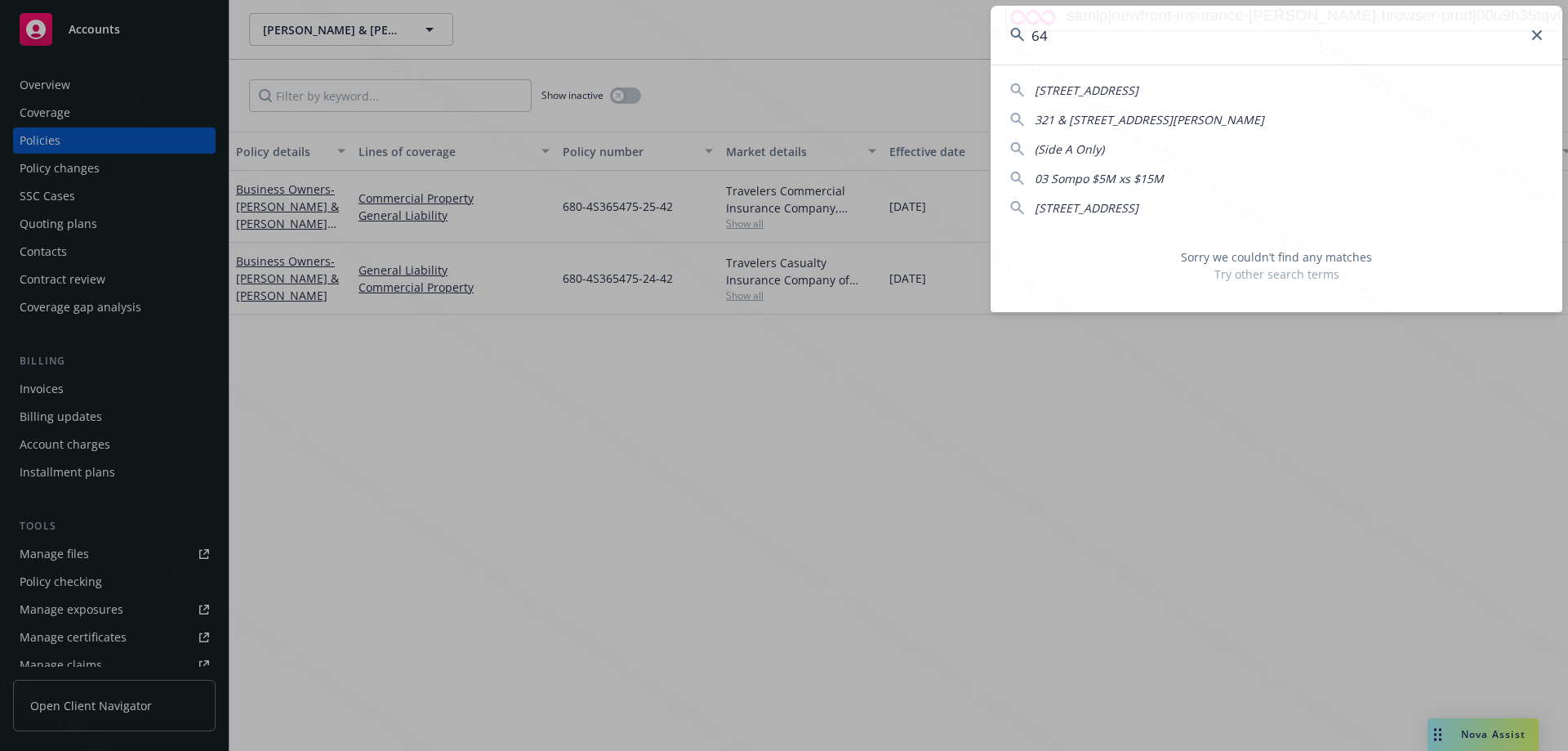
type input "6"
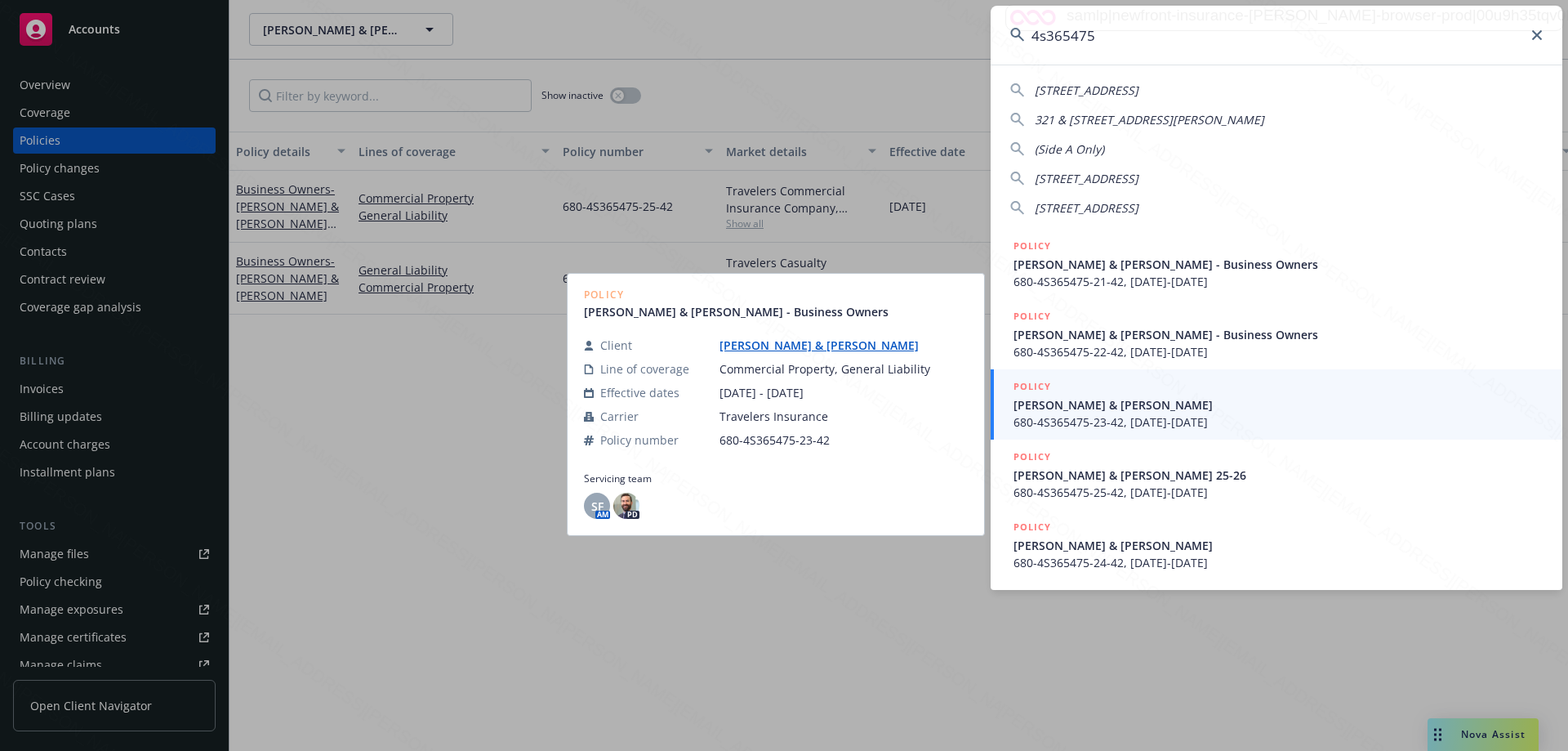
type input "4s365475"
click at [1091, 421] on span "680-4S365475-23-42, [DATE]-[DATE]" at bounding box center [1278, 422] width 529 height 17
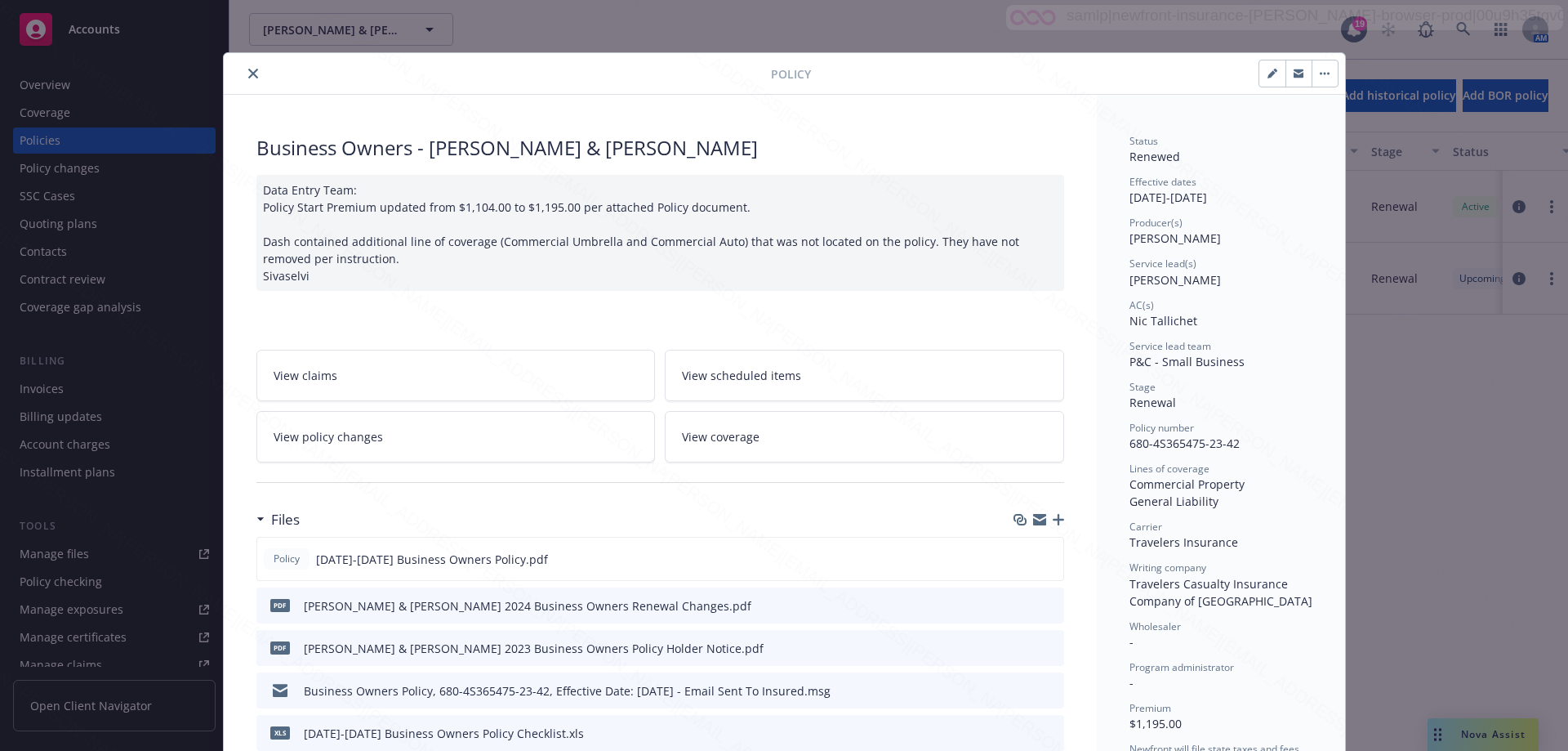
click at [248, 74] on icon "close" at bounding box center [253, 73] width 10 height 10
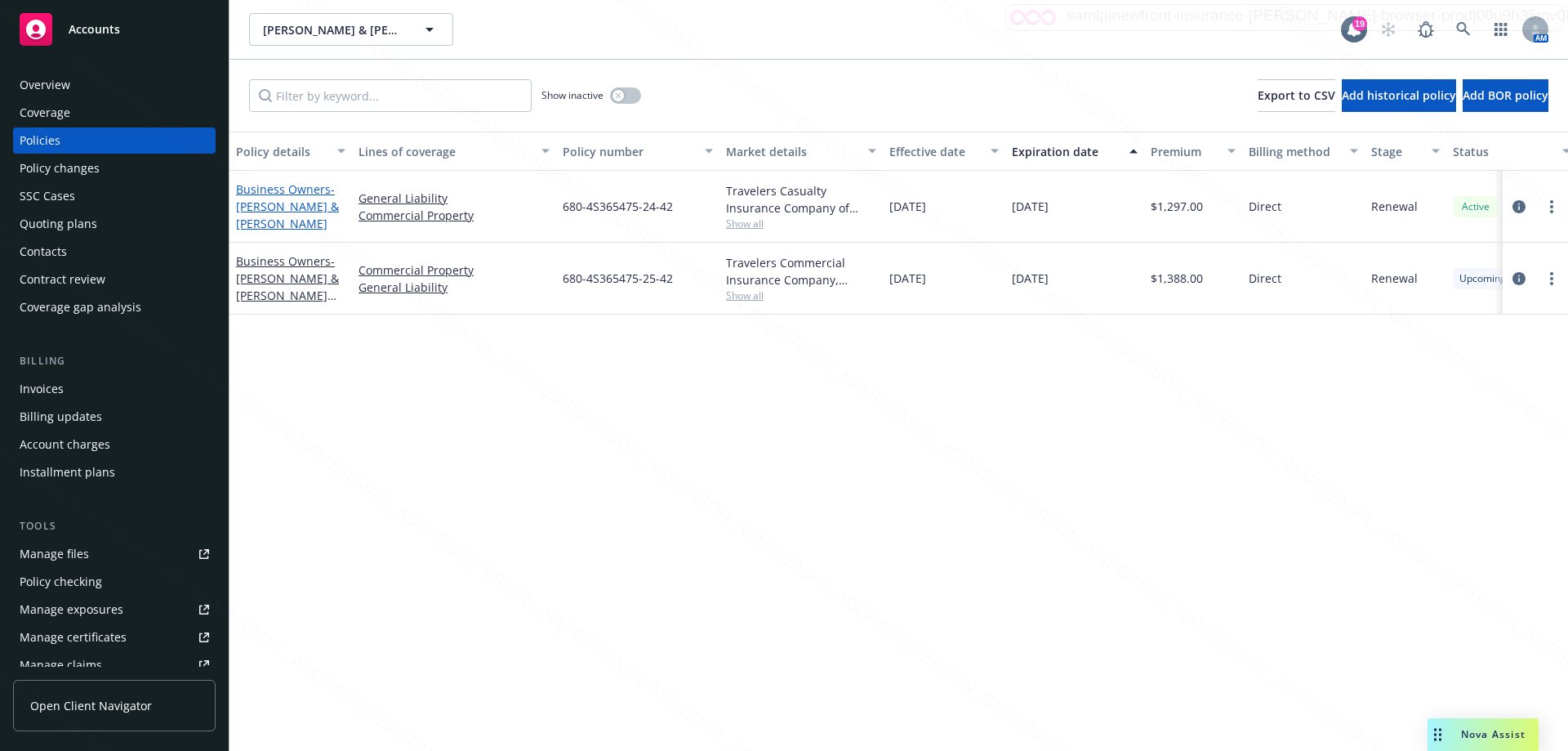
click at [293, 212] on span "- [PERSON_NAME] & [PERSON_NAME]" at bounding box center [287, 206] width 103 height 50
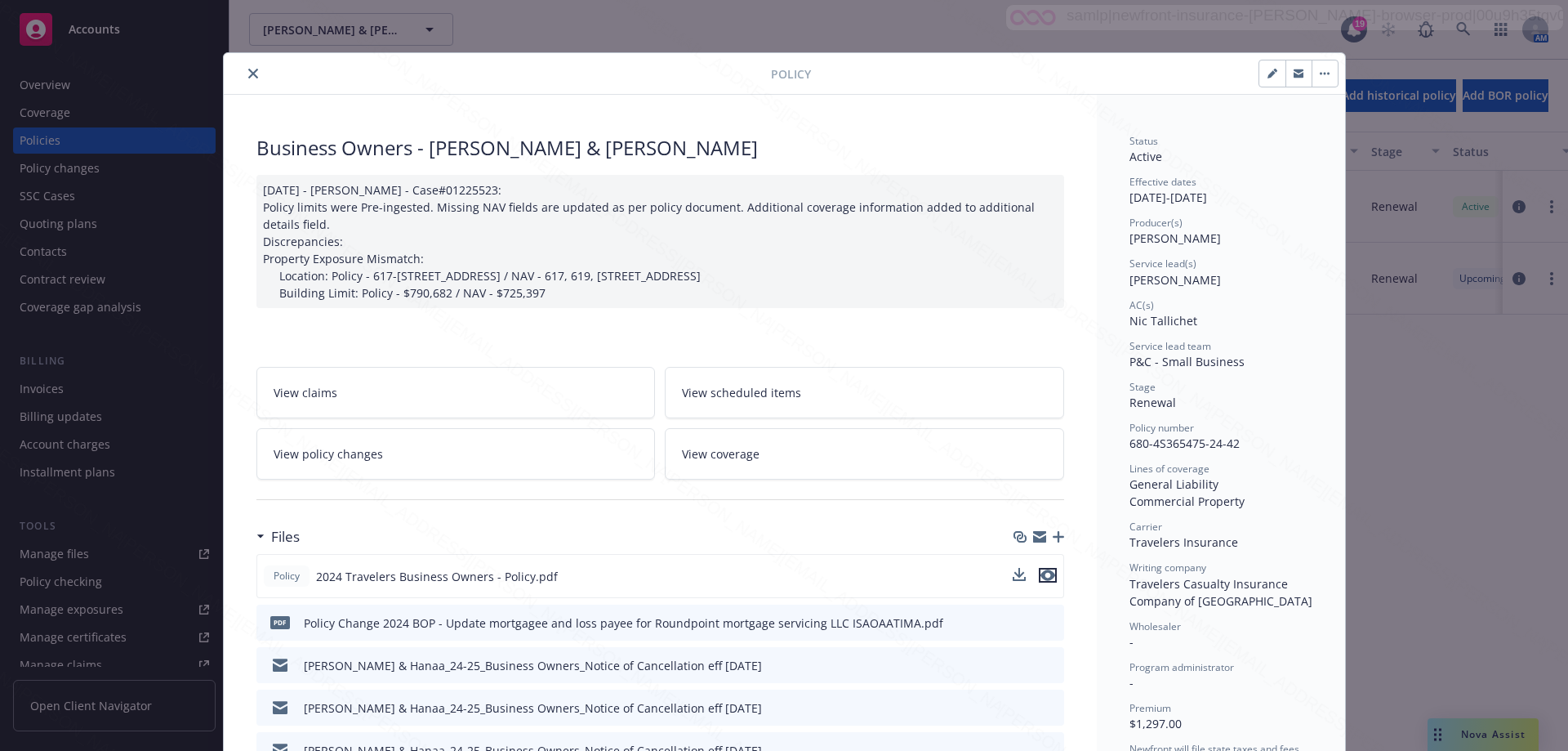
click at [1045, 572] on icon "preview file" at bounding box center [1048, 575] width 15 height 12
click at [248, 74] on icon "close" at bounding box center [253, 73] width 10 height 10
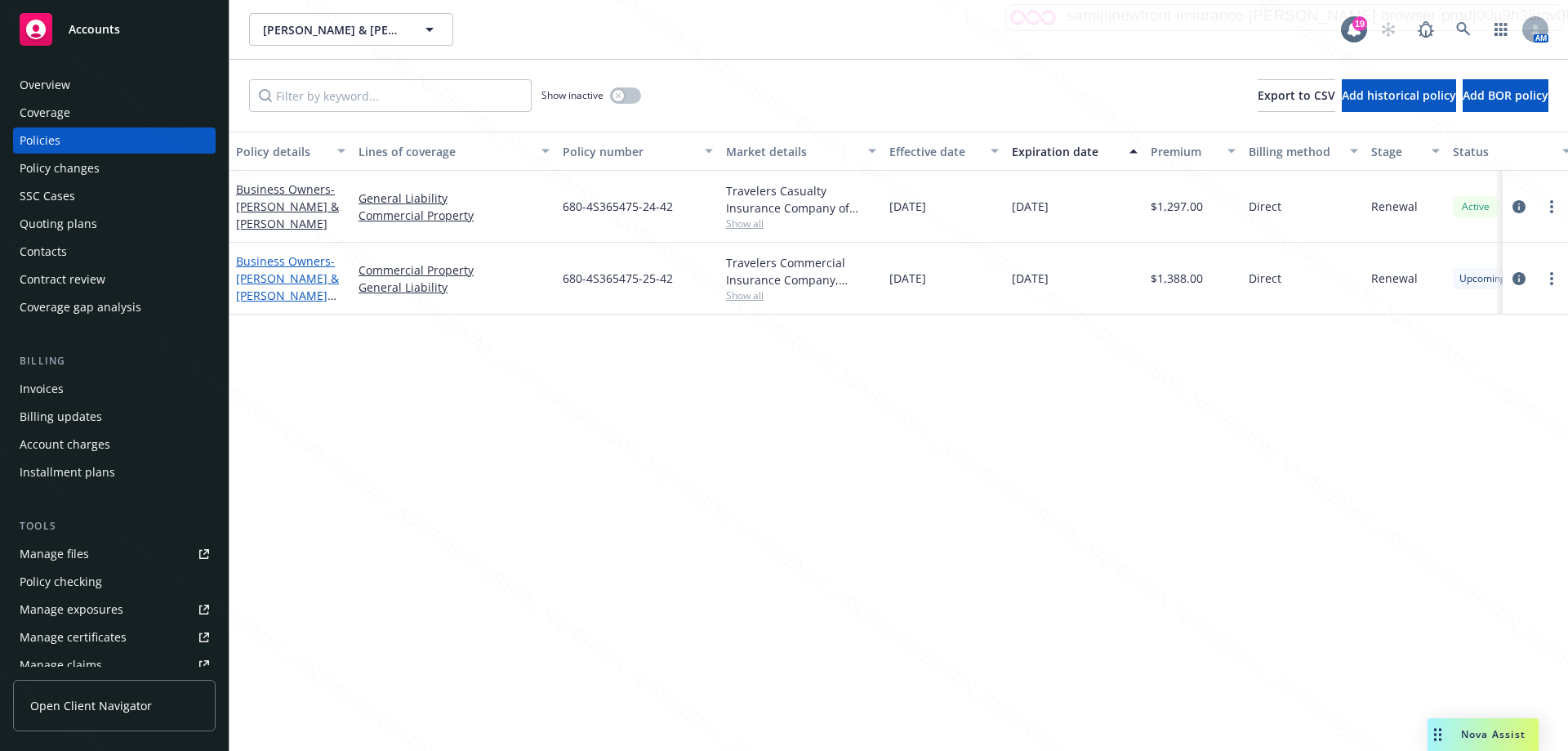
click at [278, 281] on span "- [PERSON_NAME] & [PERSON_NAME] 25-26" at bounding box center [287, 287] width 103 height 67
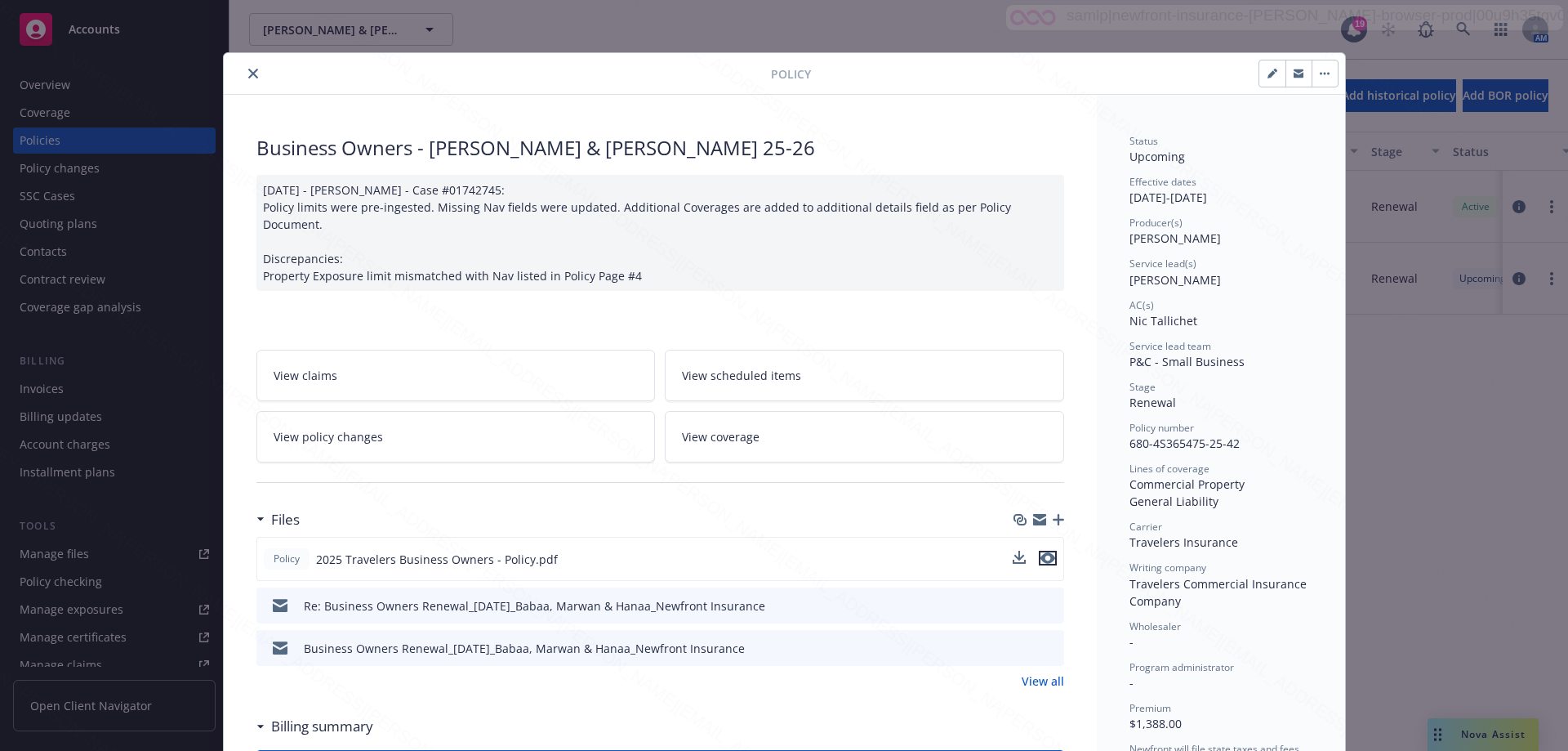
click at [1046, 553] on icon "preview file" at bounding box center [1048, 558] width 15 height 12
